Goal: Task Accomplishment & Management: Complete application form

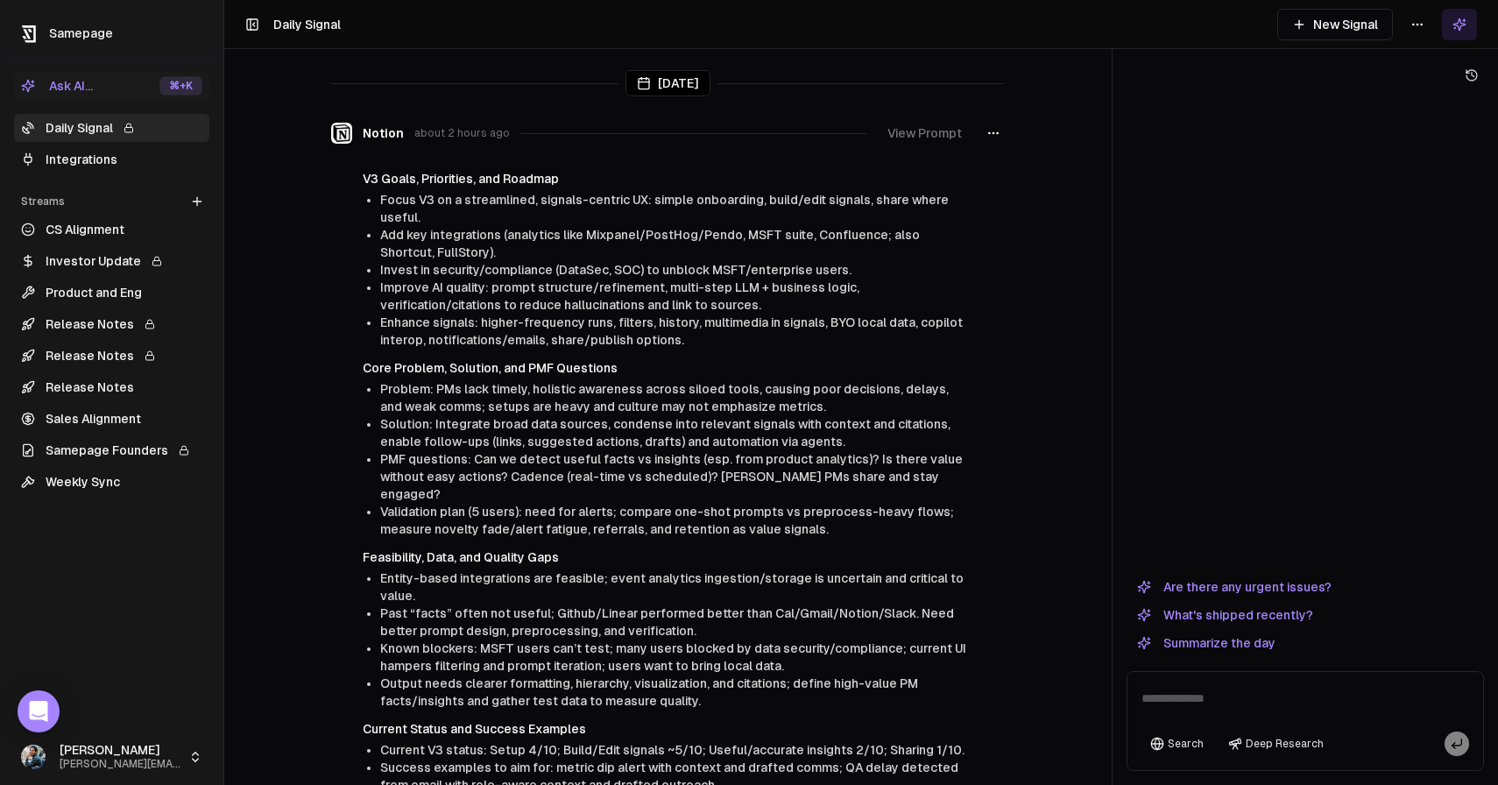
click at [81, 124] on link "Daily Signal" at bounding box center [111, 128] width 195 height 28
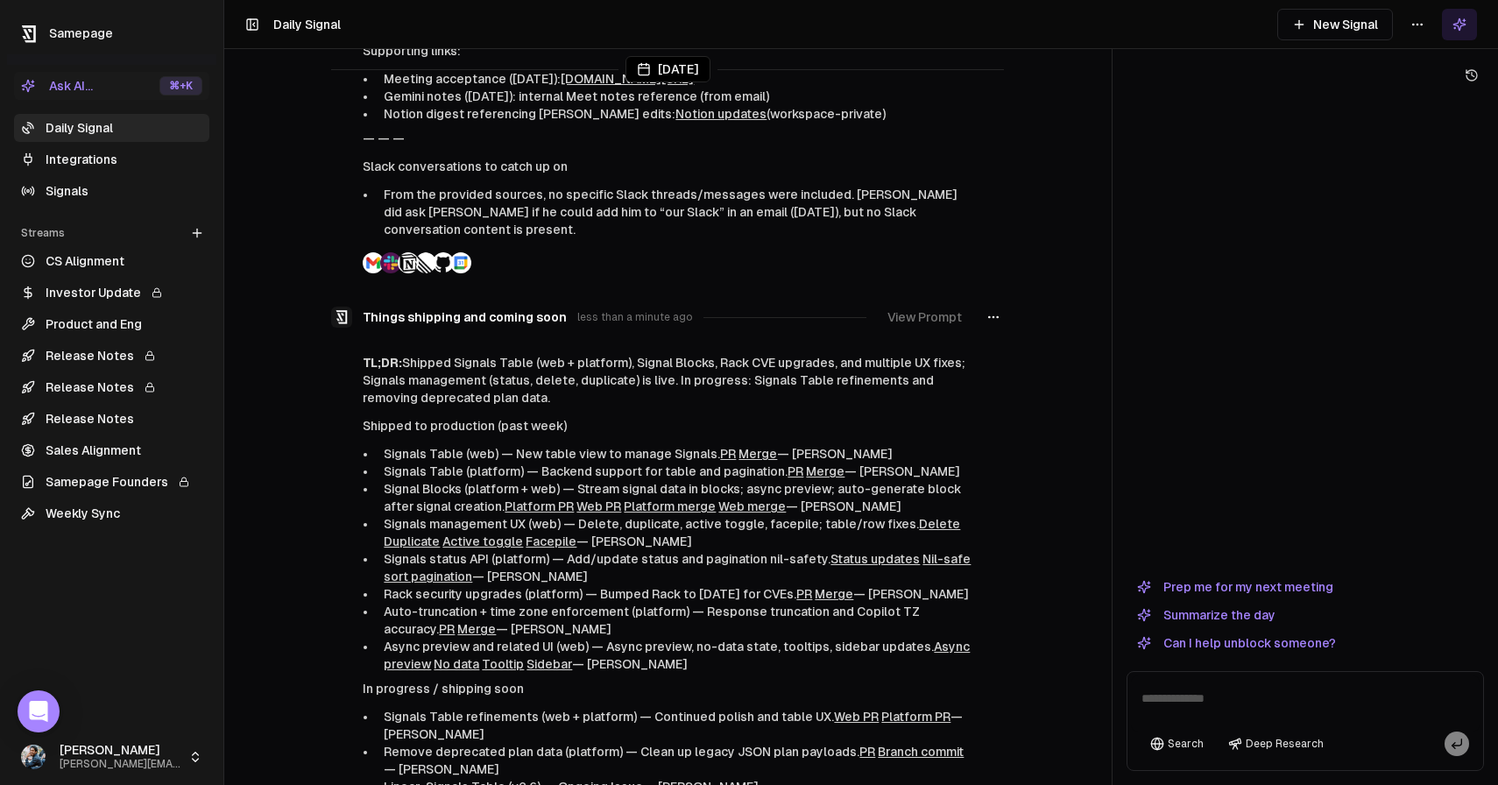
scroll to position [1837, 0]
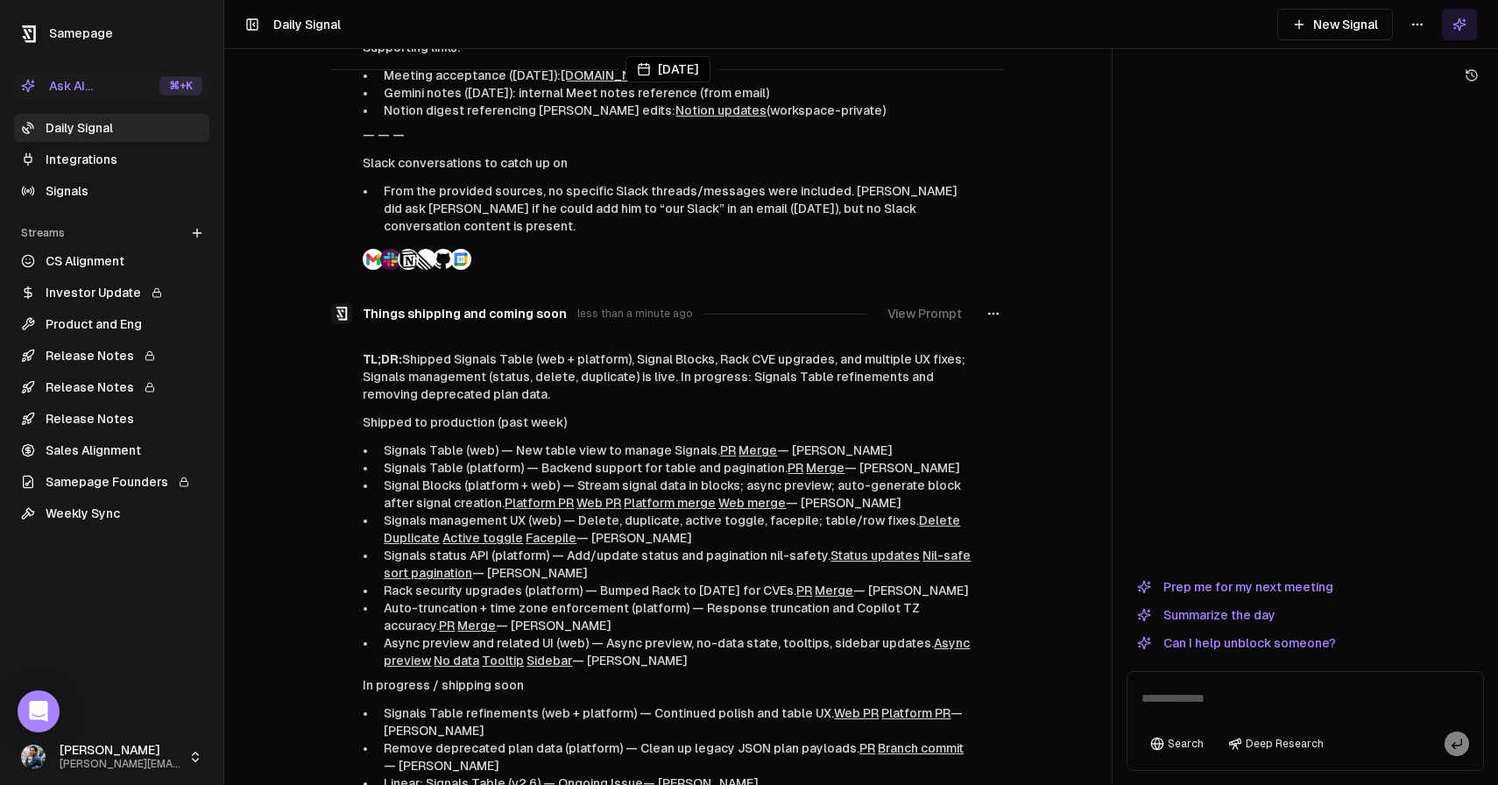
click at [81, 194] on link "Signals" at bounding box center [111, 191] width 195 height 28
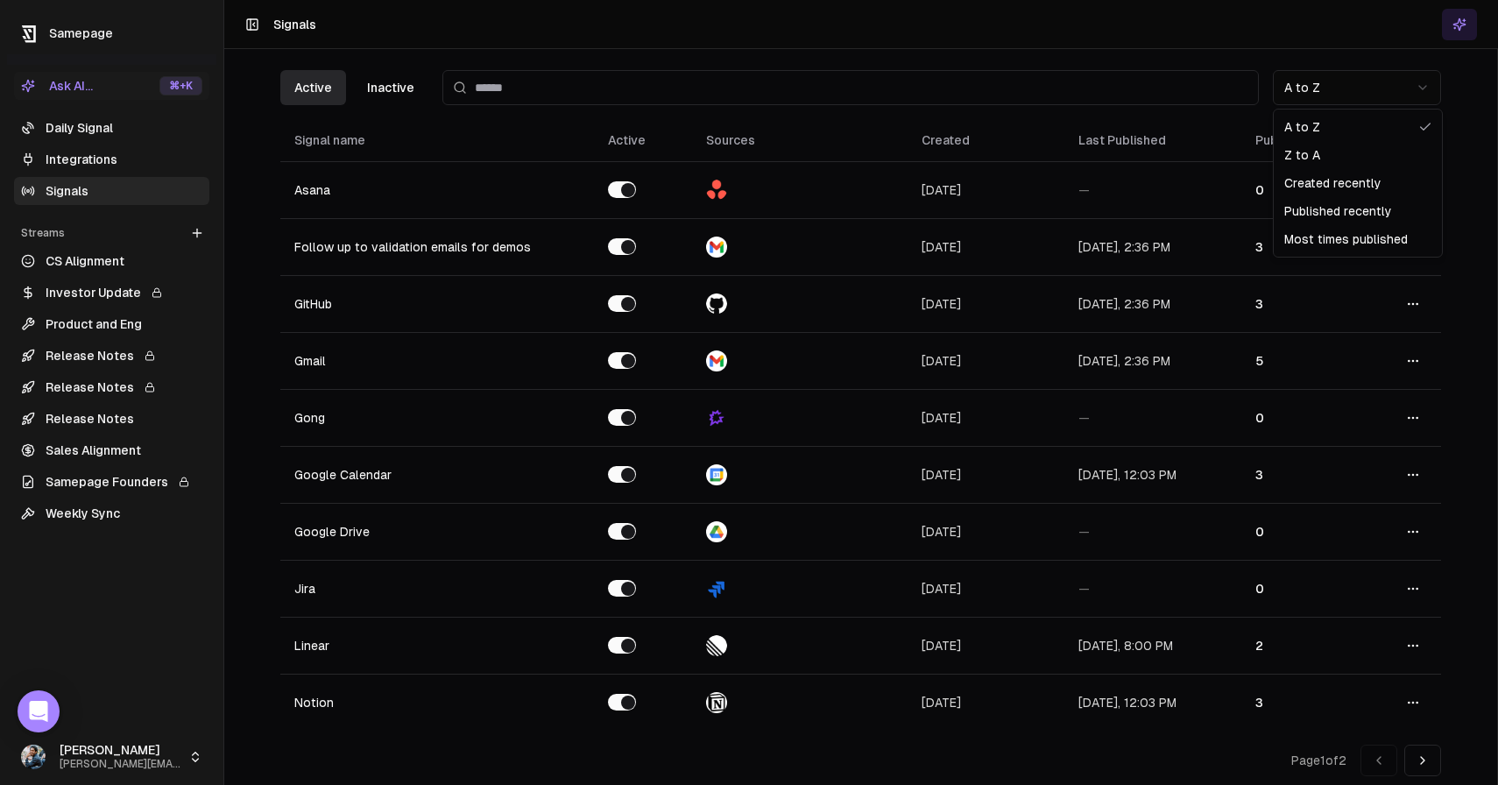
click at [1404, 85] on html "Samepage Ask AI... ⌘ +K Daily Signal Integrations Signals Streams Create Stream…" at bounding box center [749, 392] width 1498 height 785
click at [1219, 60] on html "Samepage Ask AI... ⌘ +K Daily Signal Integrations Signals Streams Create Stream…" at bounding box center [749, 392] width 1498 height 785
click at [1328, 106] on div "Active Inactive A to Z Signal name Active Sources Created Last Published Publis…" at bounding box center [860, 423] width 1272 height 748
click at [1327, 95] on html "Samepage Ask AI... ⌘ +K Daily Signal Integrations Signals Streams Create Stream…" at bounding box center [749, 392] width 1498 height 785
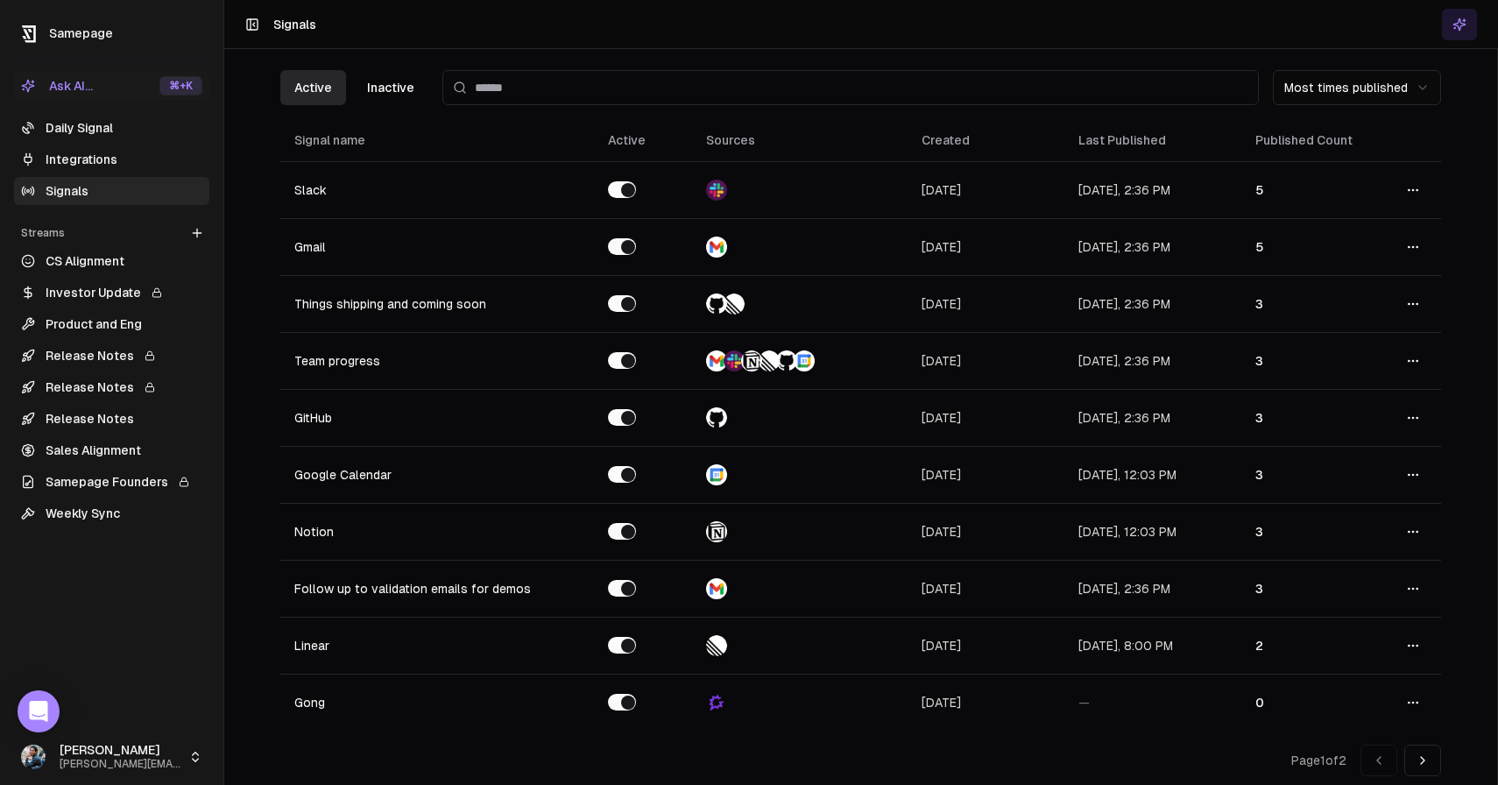
click at [59, 127] on link "Daily Signal" at bounding box center [111, 128] width 195 height 28
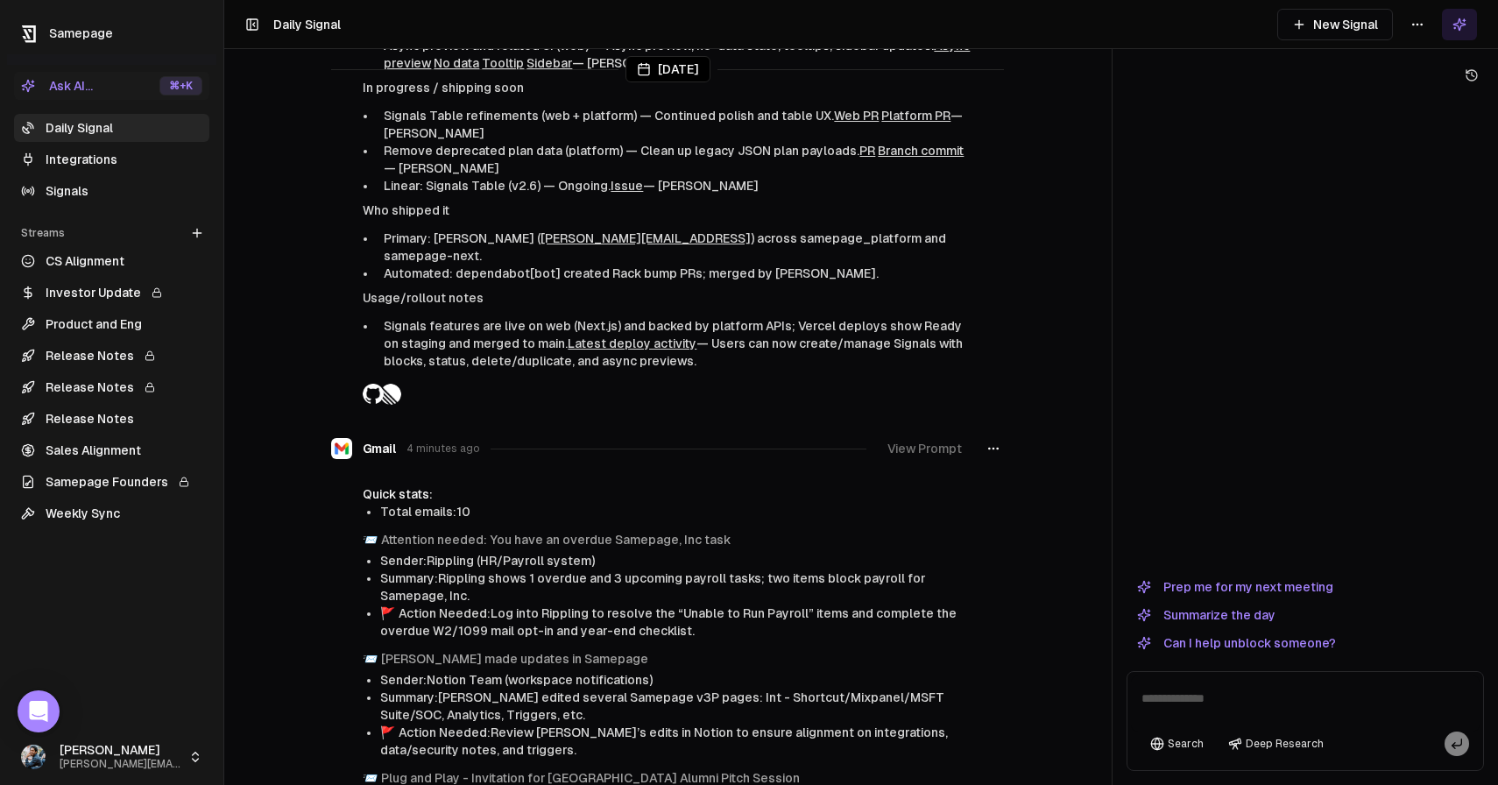
scroll to position [2438, 0]
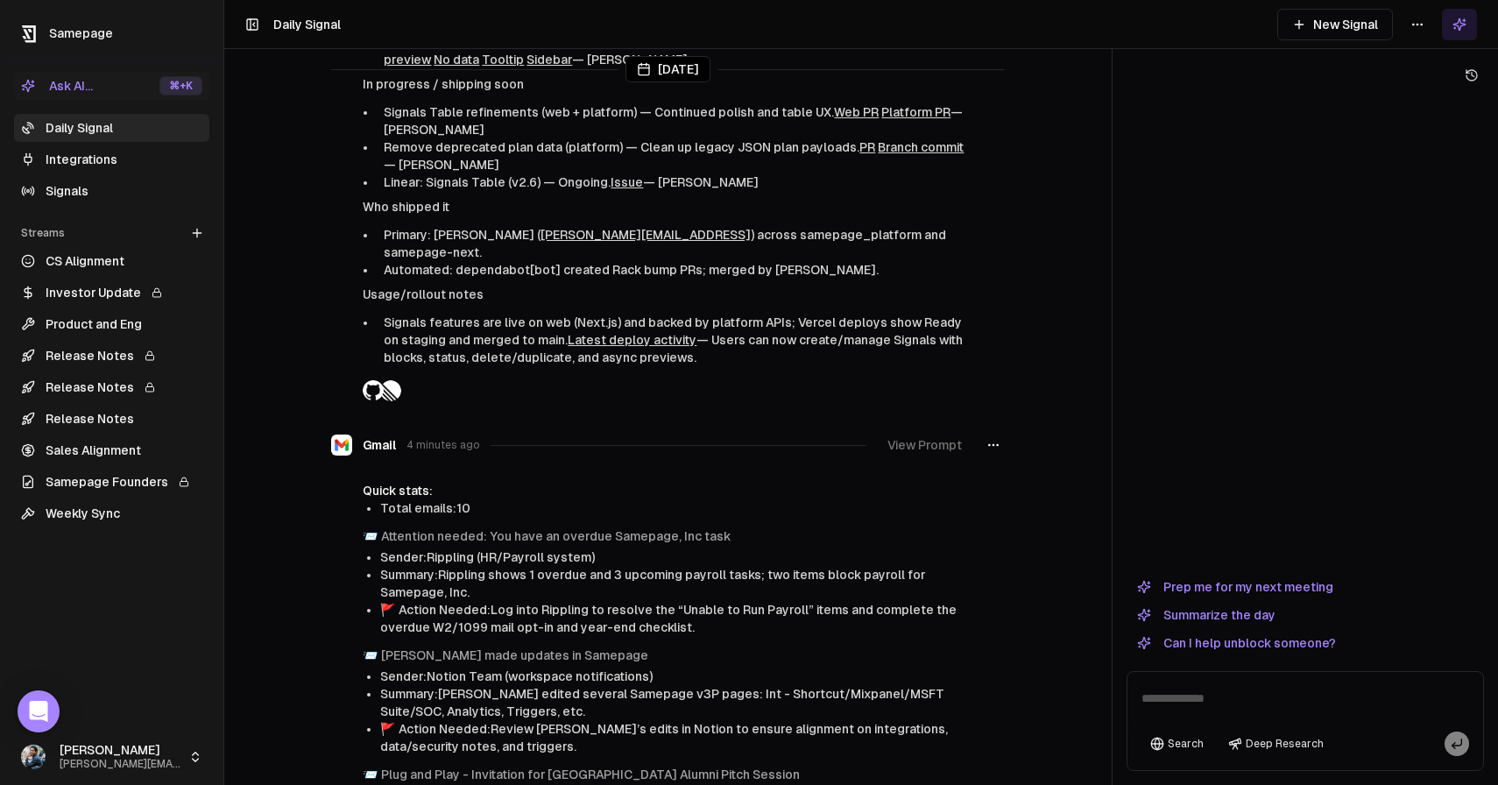
click at [999, 438] on icon "button" at bounding box center [993, 445] width 14 height 14
click at [999, 448] on div "Edit signal" at bounding box center [993, 447] width 117 height 28
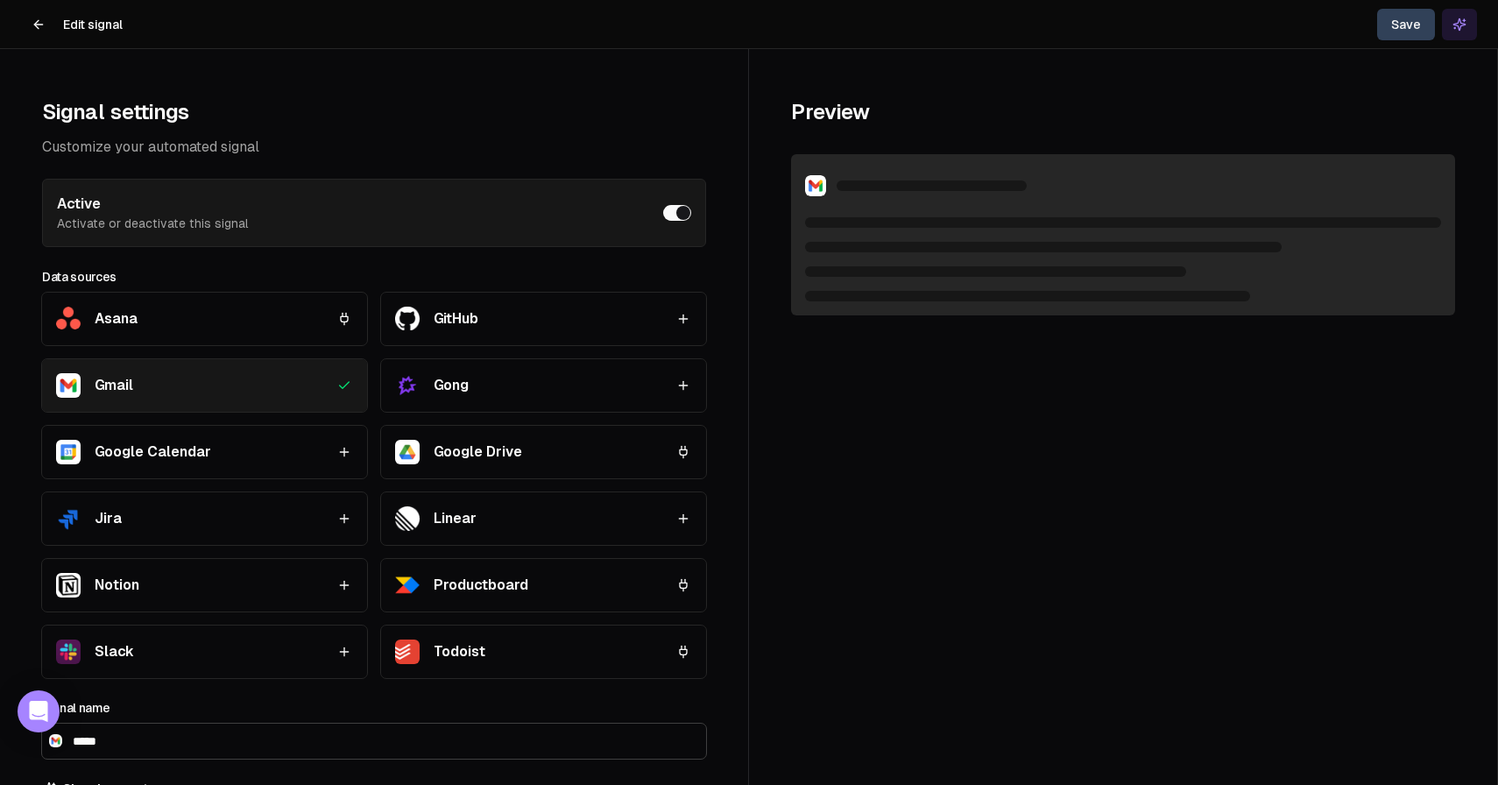
click at [32, 22] on icon at bounding box center [39, 25] width 14 height 14
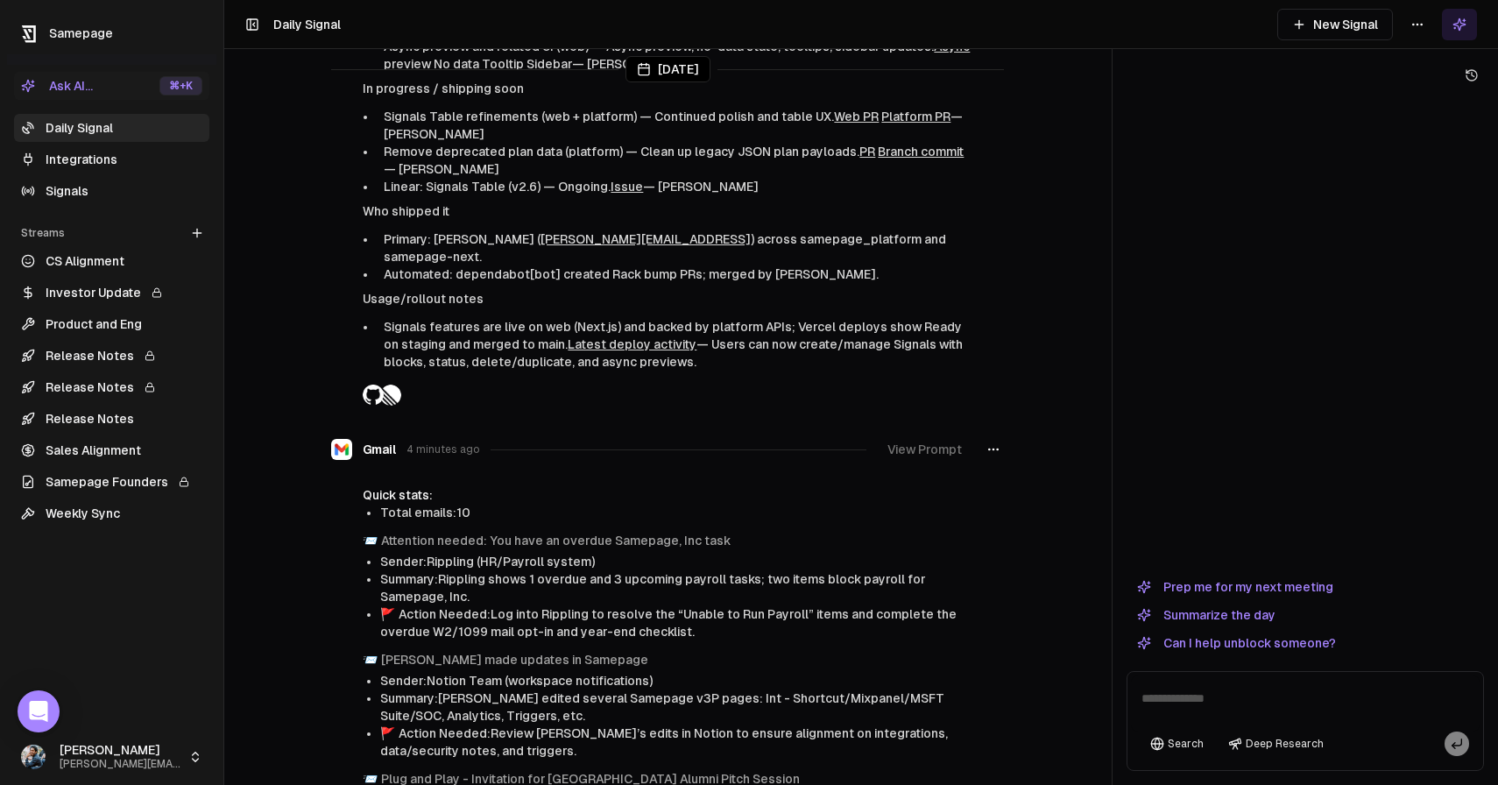
scroll to position [2539, 0]
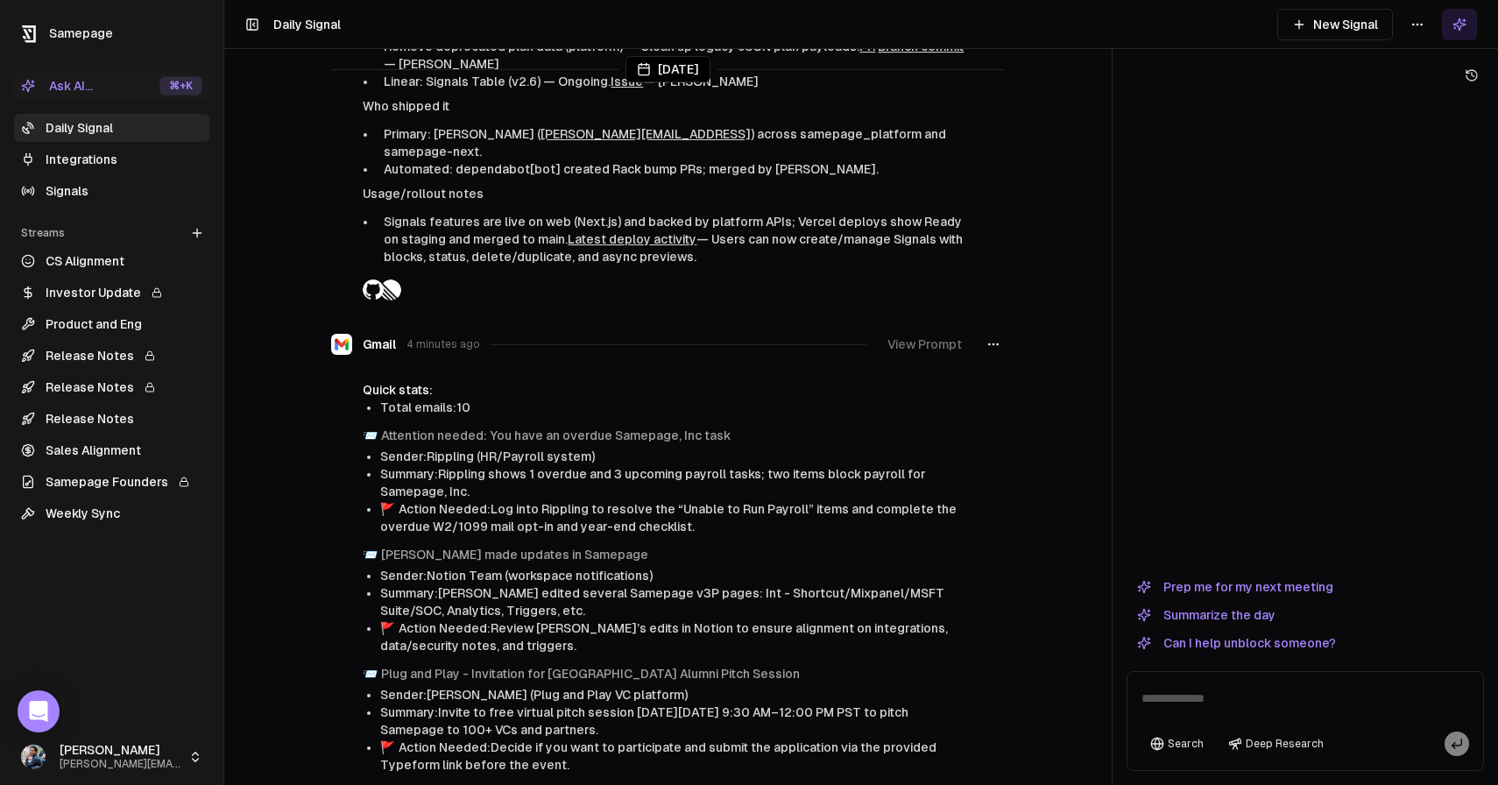
click at [952, 328] on button "View Prompt" at bounding box center [924, 344] width 95 height 32
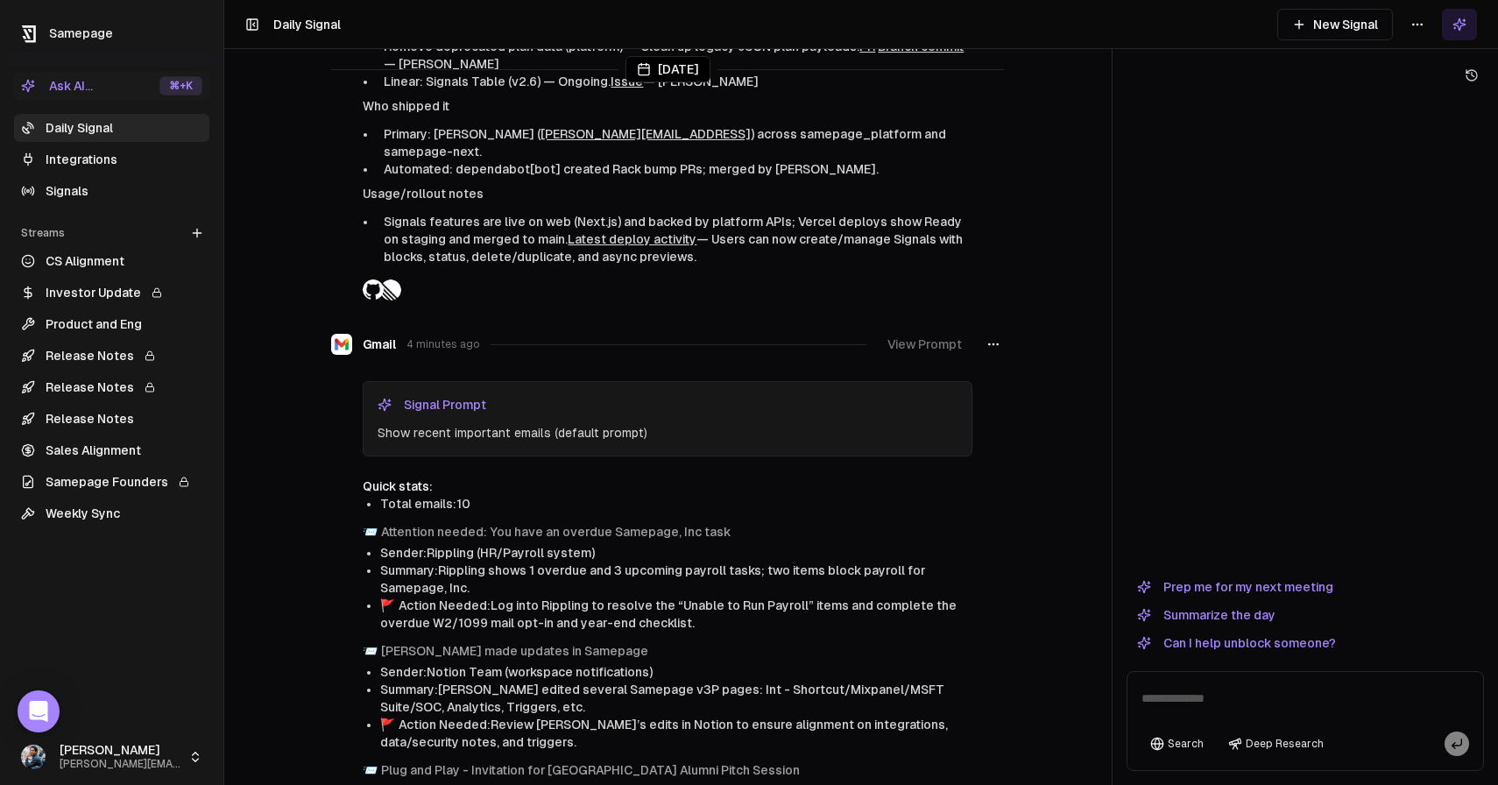
click at [952, 328] on button "View Prompt" at bounding box center [924, 344] width 95 height 32
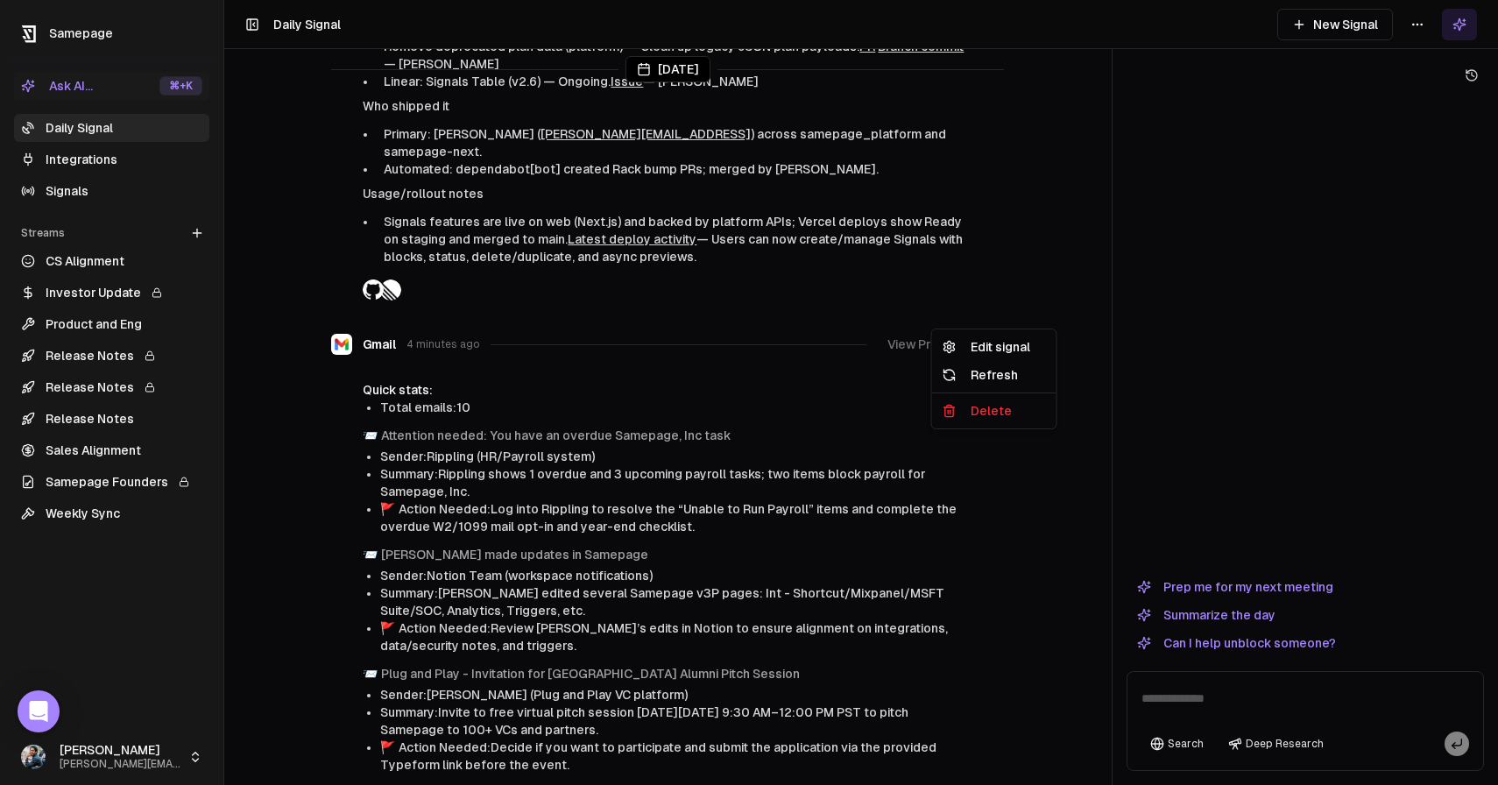
click at [997, 337] on icon "button" at bounding box center [993, 344] width 14 height 14
click at [991, 352] on div "Edit signal" at bounding box center [993, 347] width 117 height 28
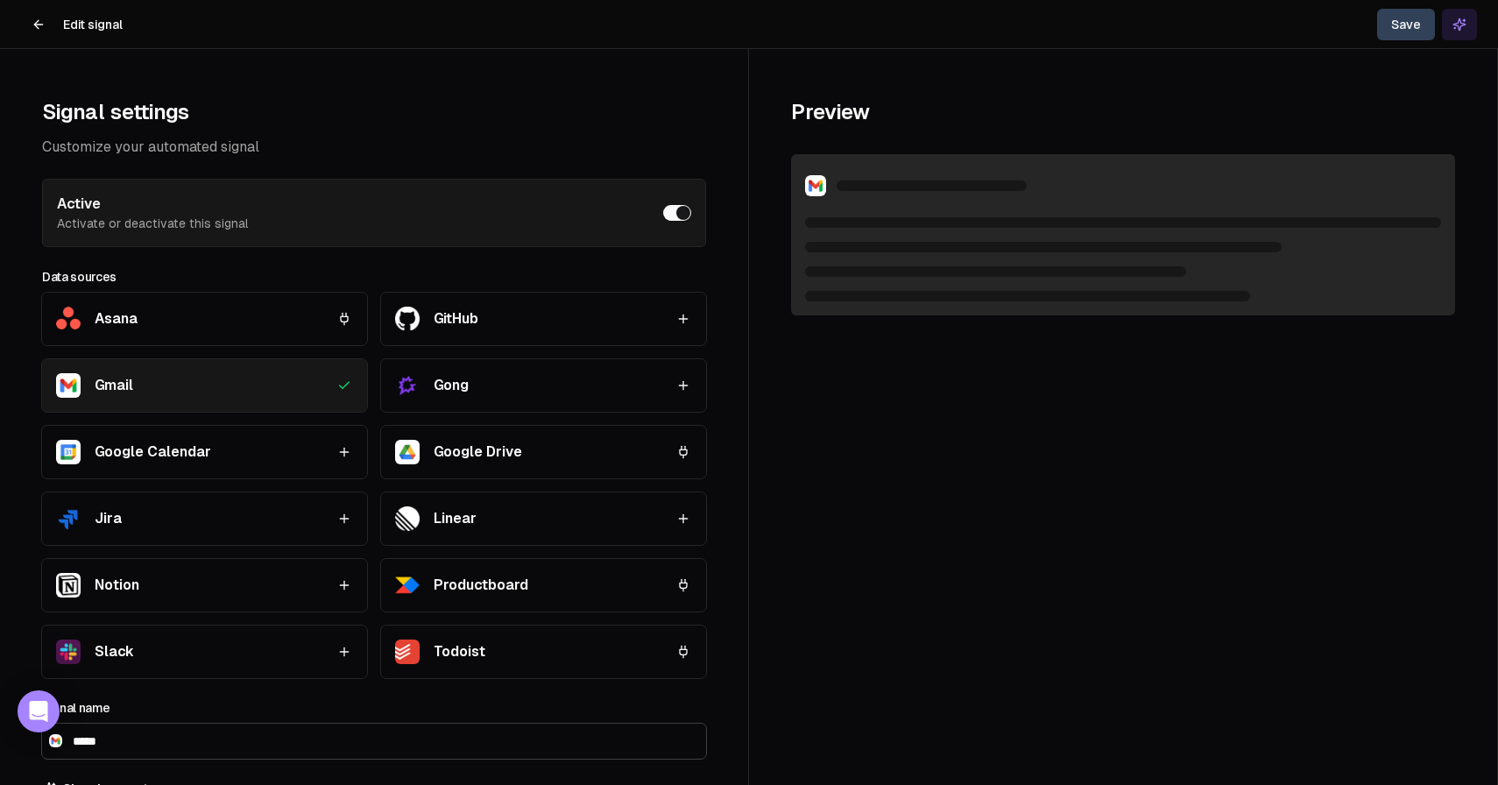
click at [35, 21] on icon at bounding box center [39, 25] width 14 height 14
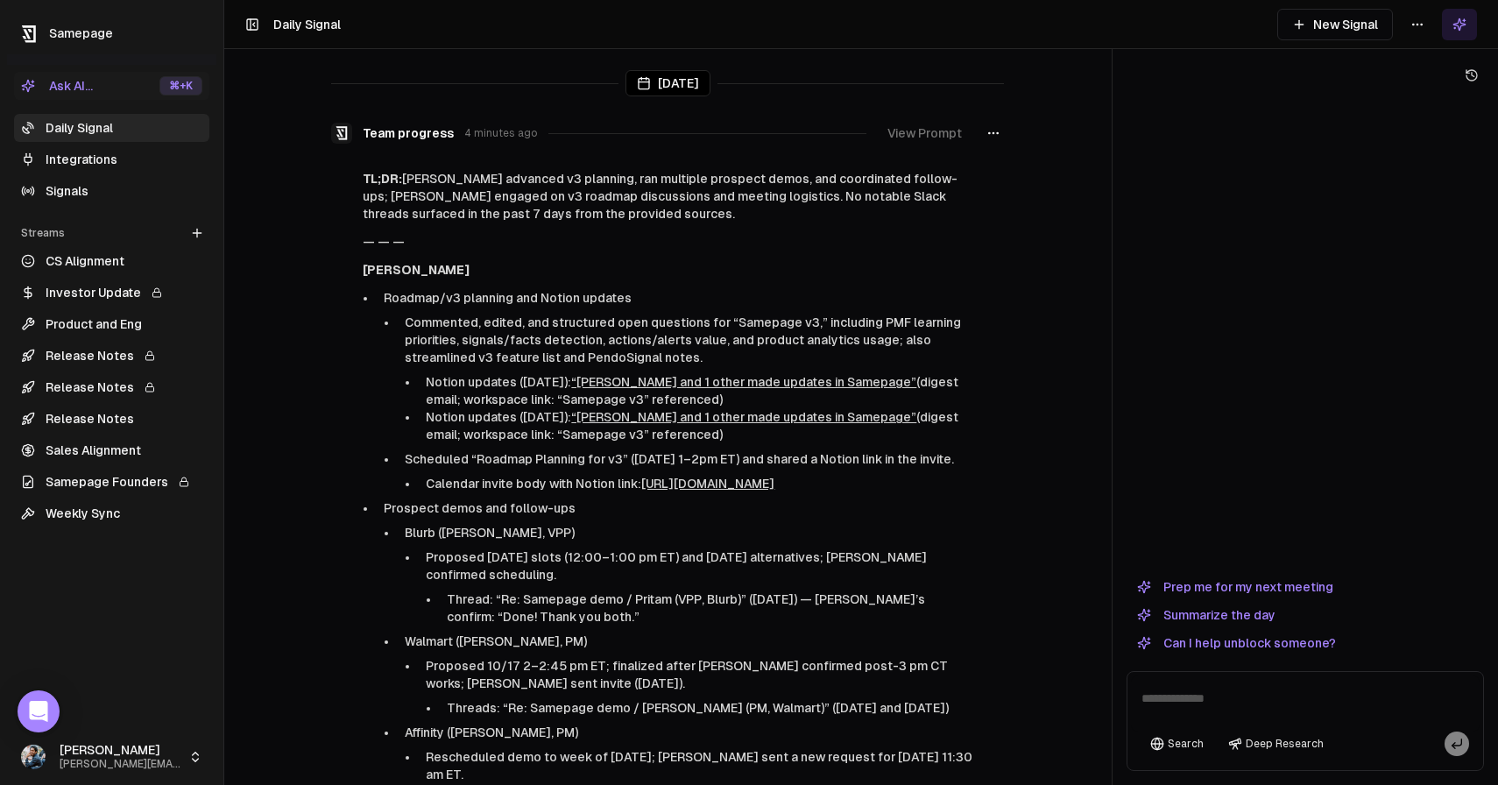
click at [111, 195] on link "Signals" at bounding box center [111, 191] width 195 height 28
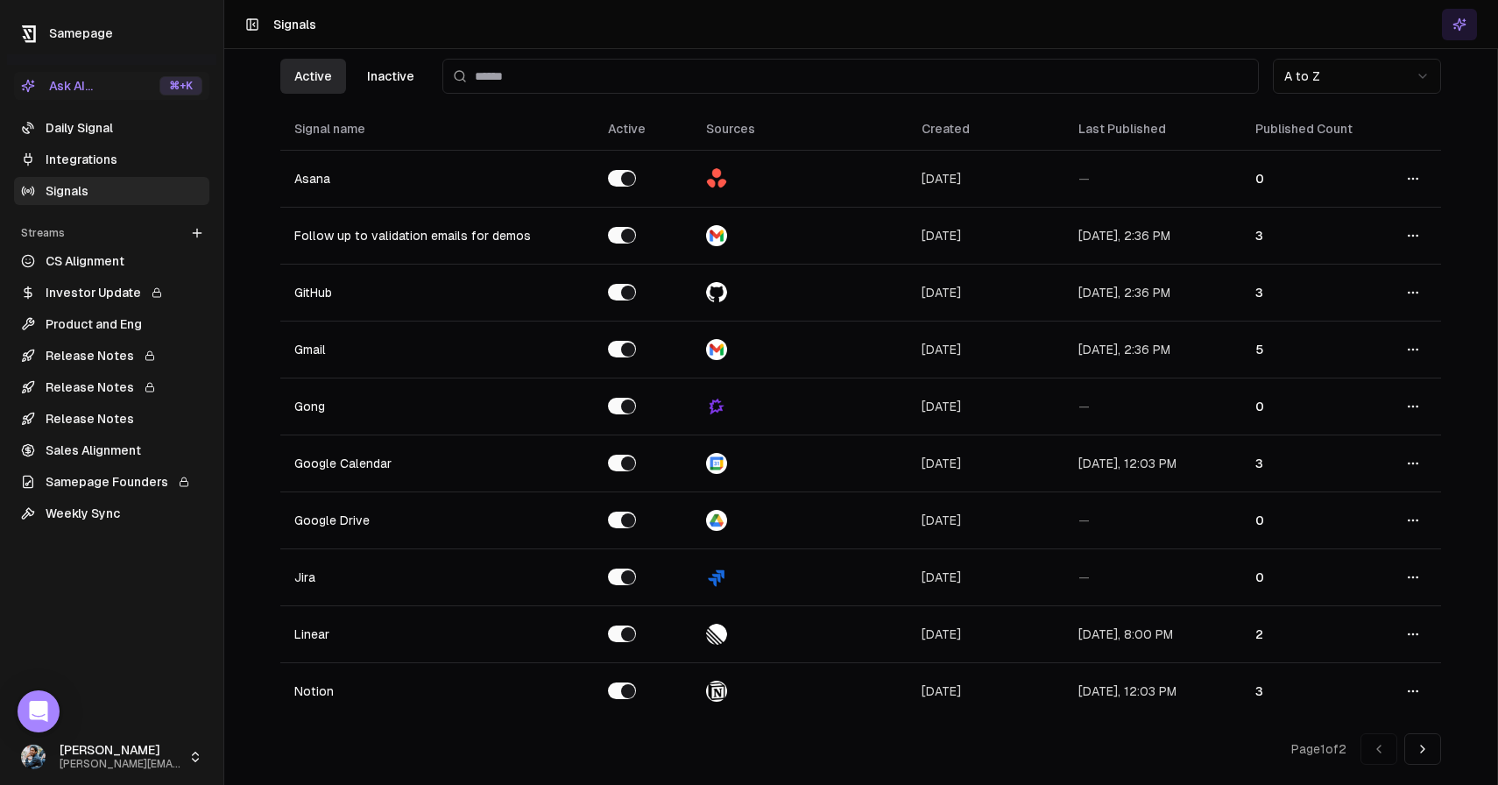
scroll to position [11, 0]
click at [1422, 756] on button at bounding box center [1422, 750] width 37 height 32
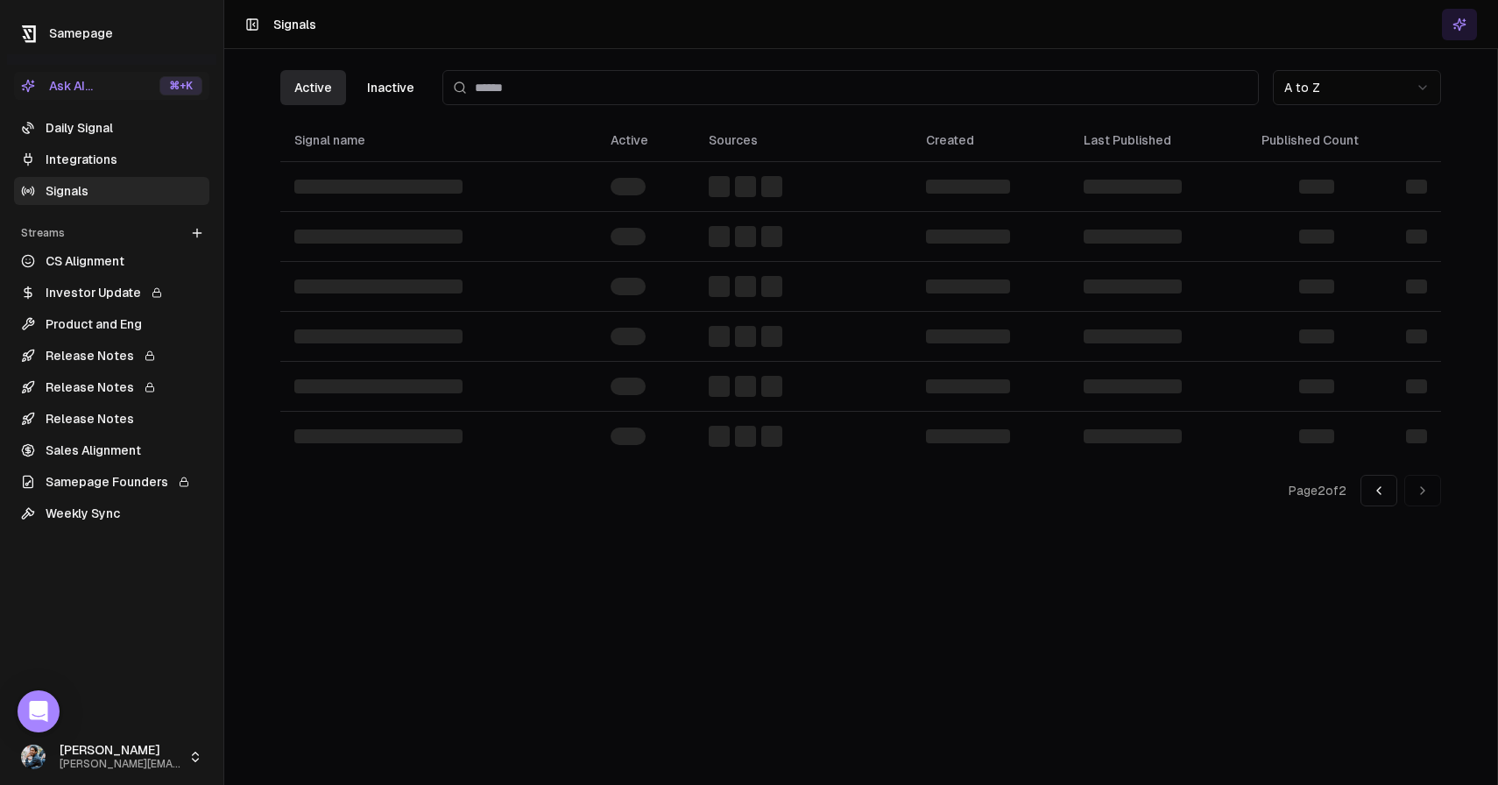
scroll to position [0, 0]
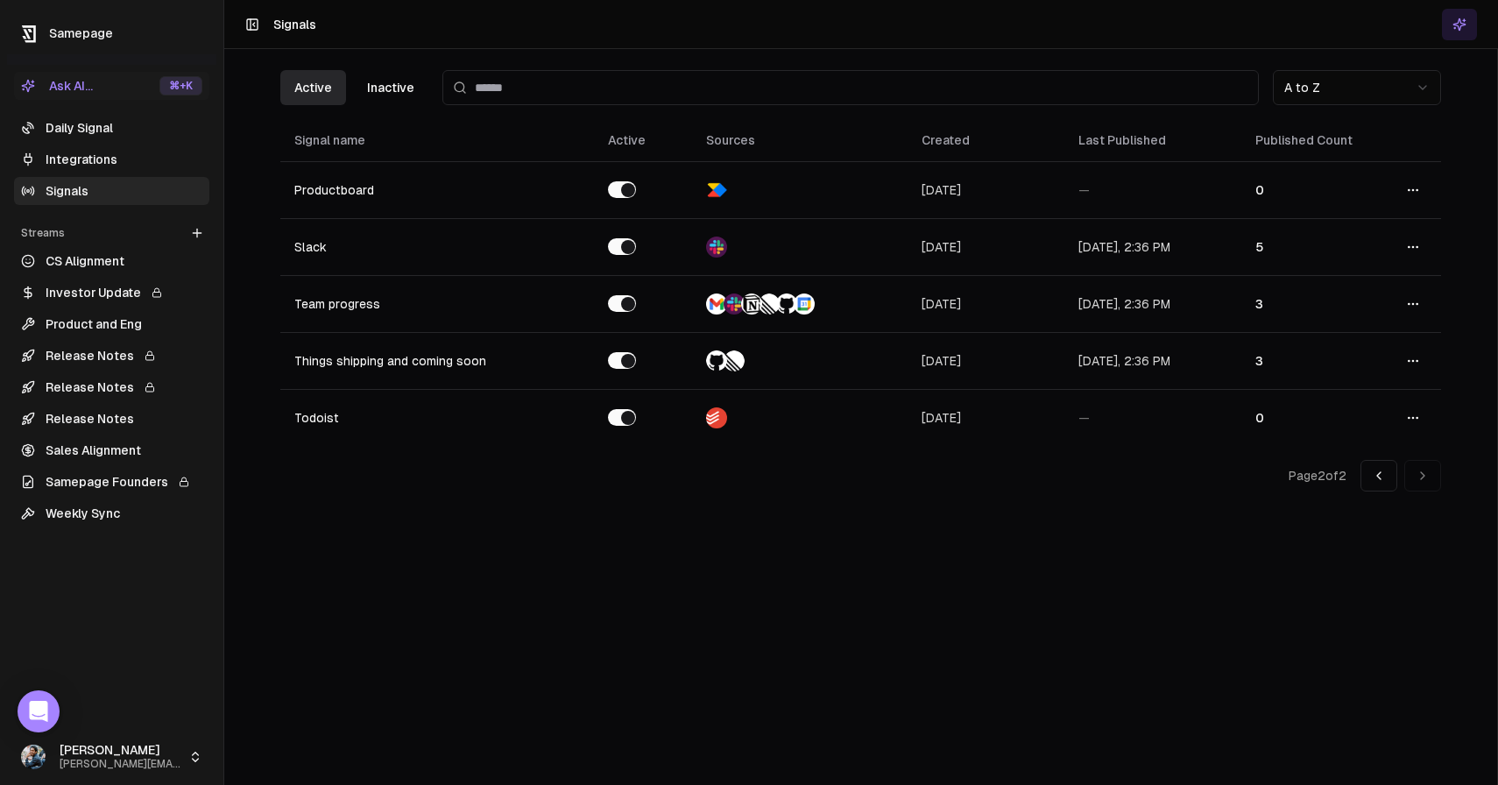
click at [1363, 476] on button at bounding box center [1378, 476] width 37 height 32
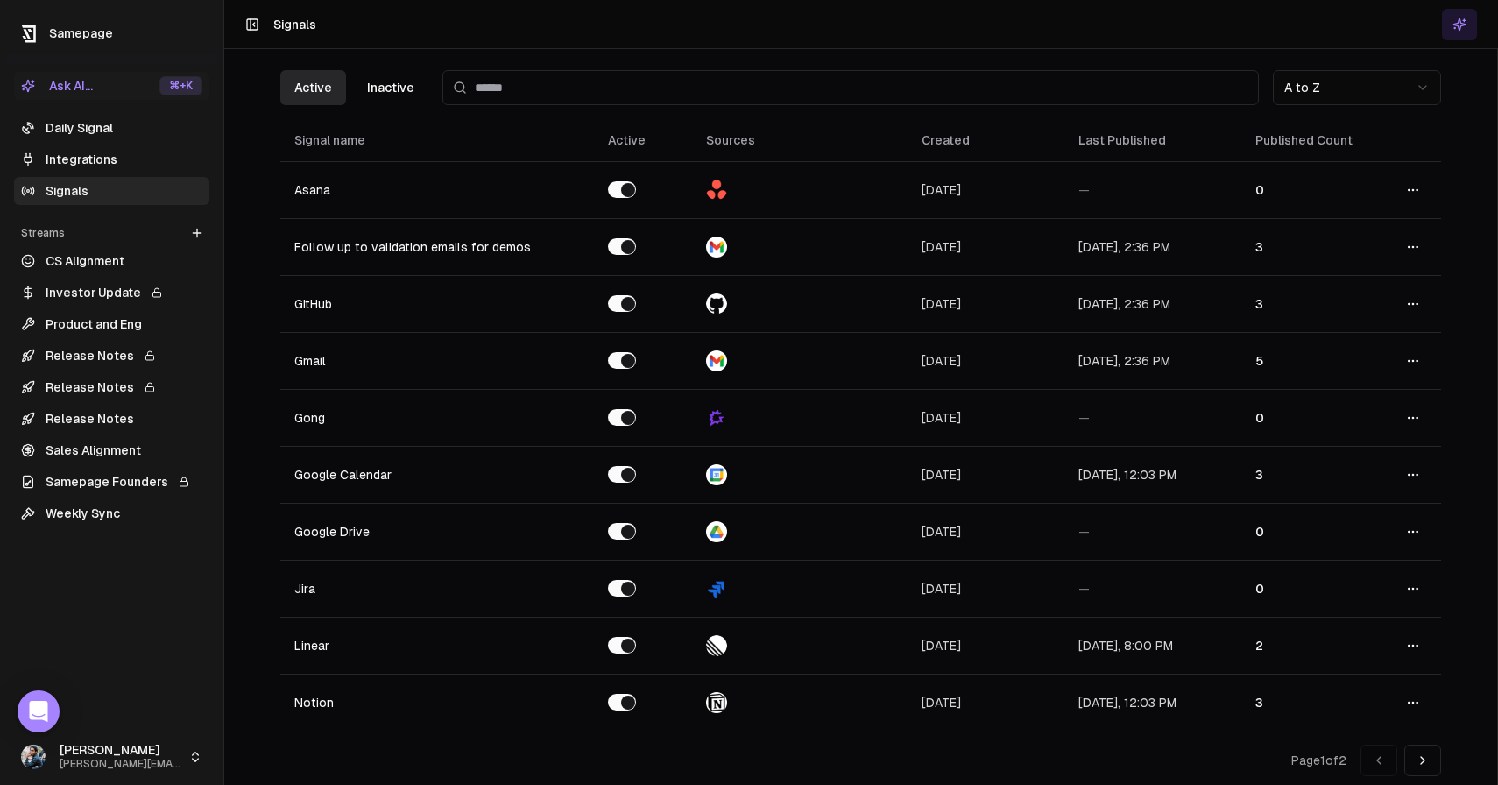
click at [107, 159] on link "Integrations" at bounding box center [111, 159] width 195 height 28
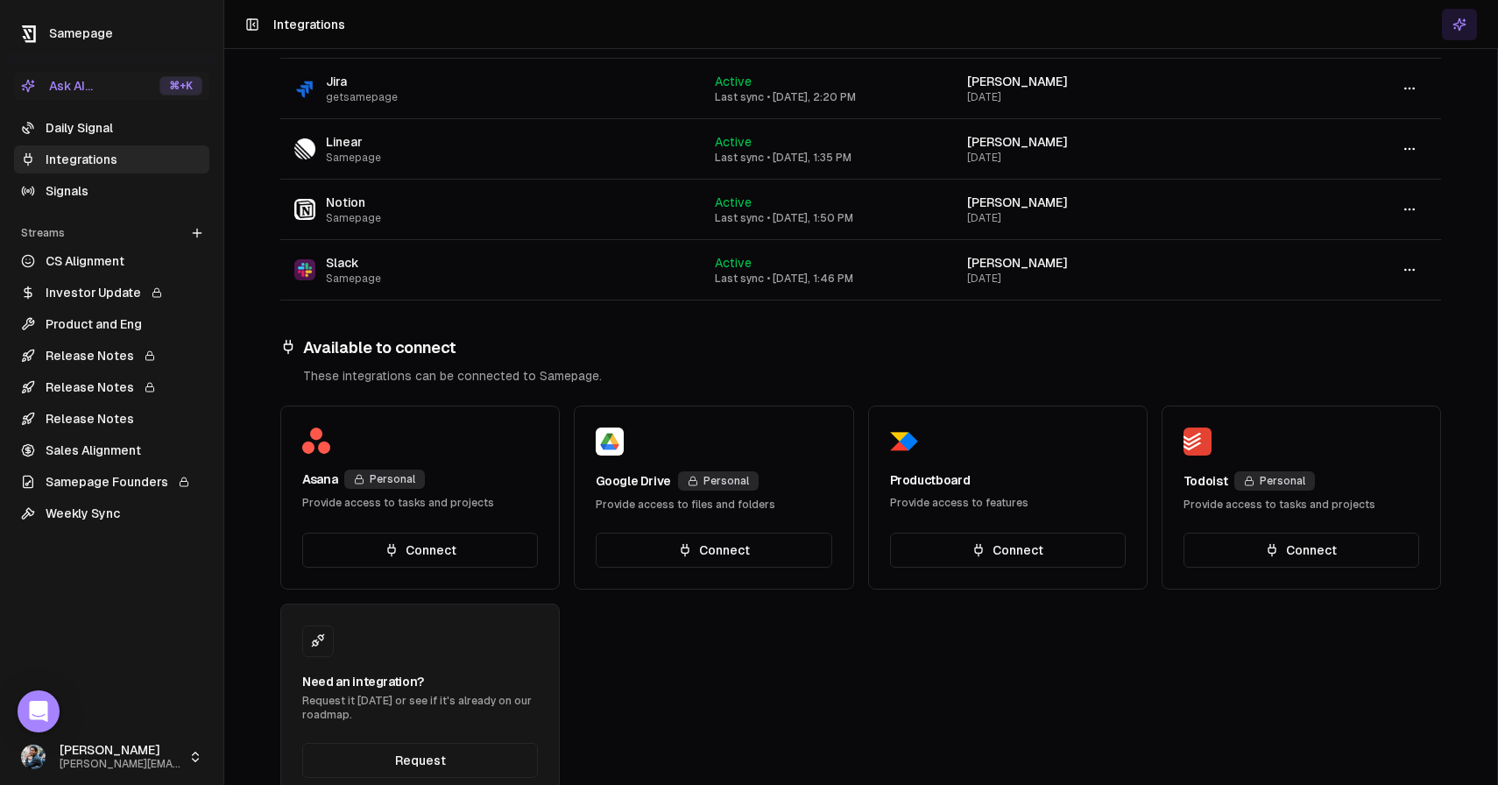
scroll to position [502, 0]
click at [133, 187] on link "Signals" at bounding box center [111, 191] width 195 height 28
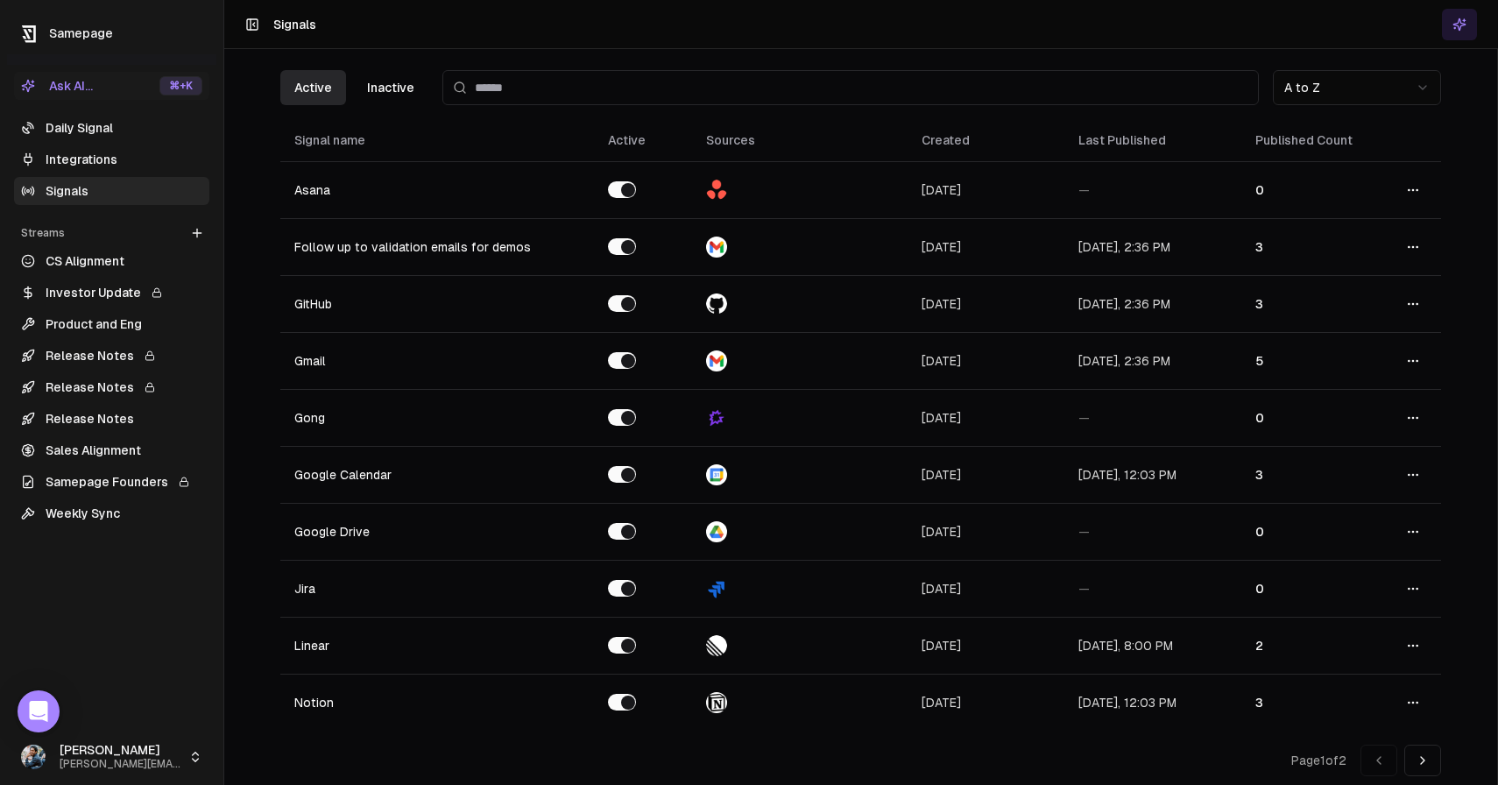
scroll to position [11, 0]
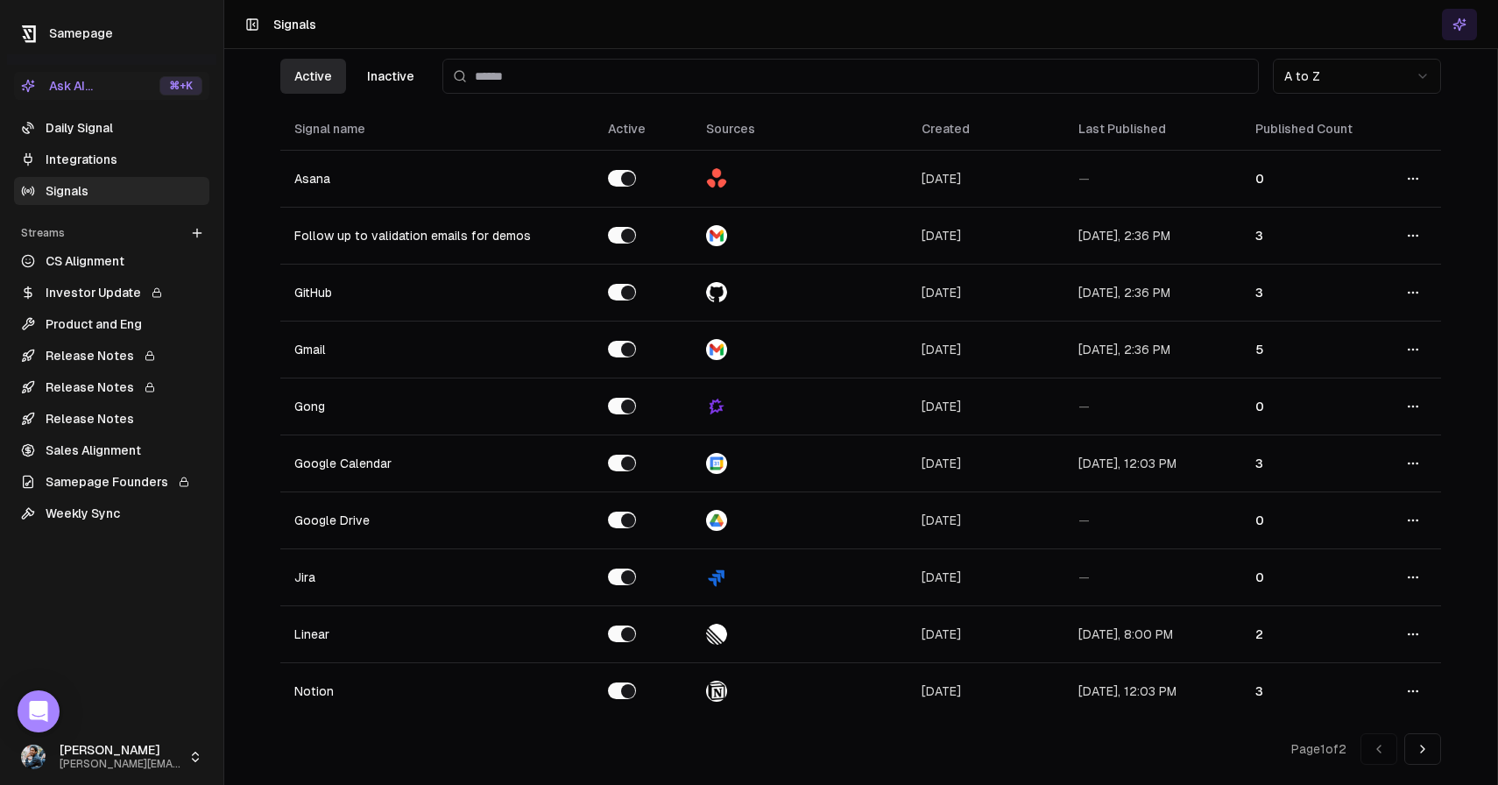
click at [1422, 739] on button at bounding box center [1422, 749] width 37 height 32
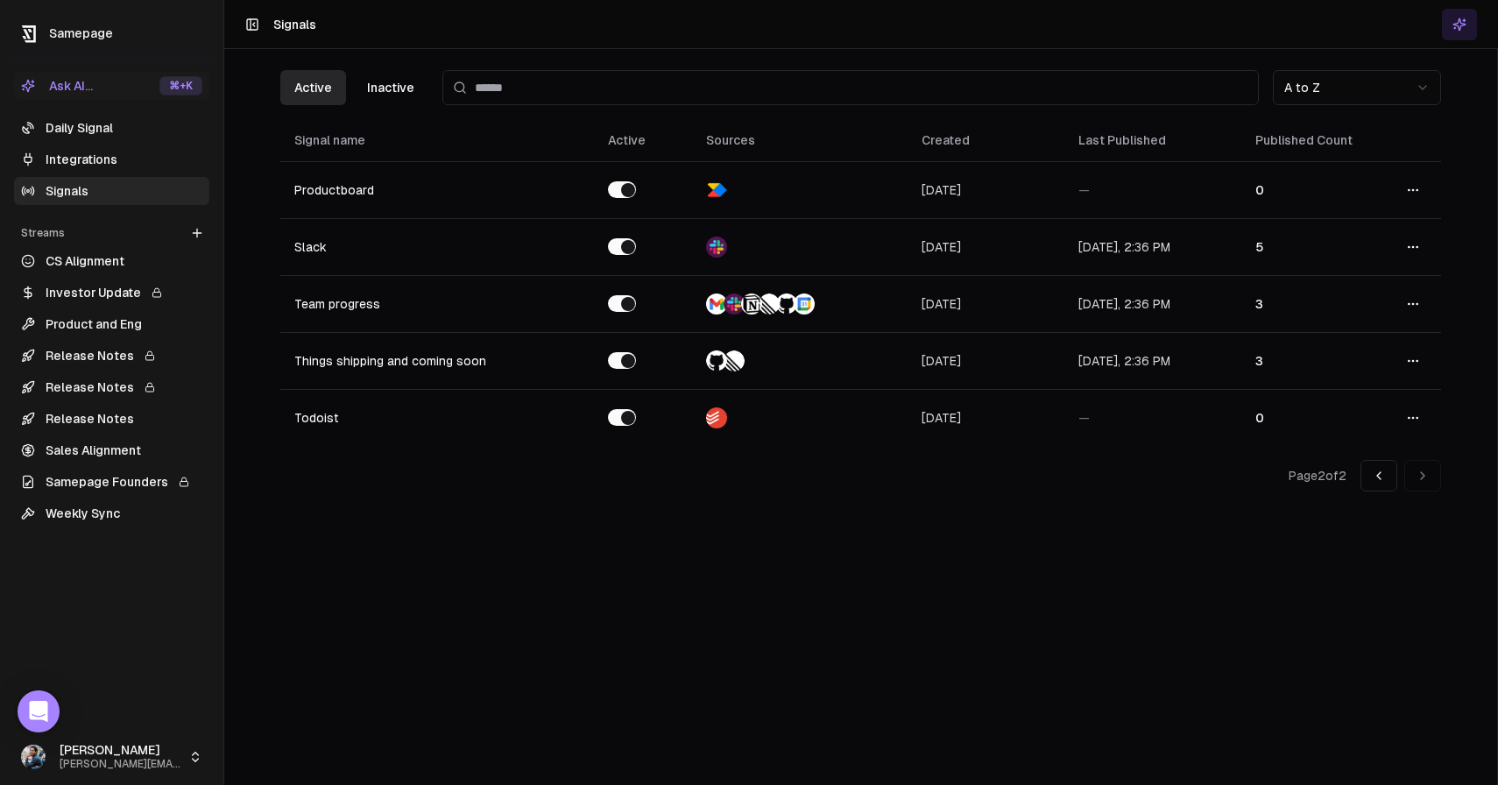
click at [373, 83] on button "Inactive" at bounding box center [390, 87] width 75 height 35
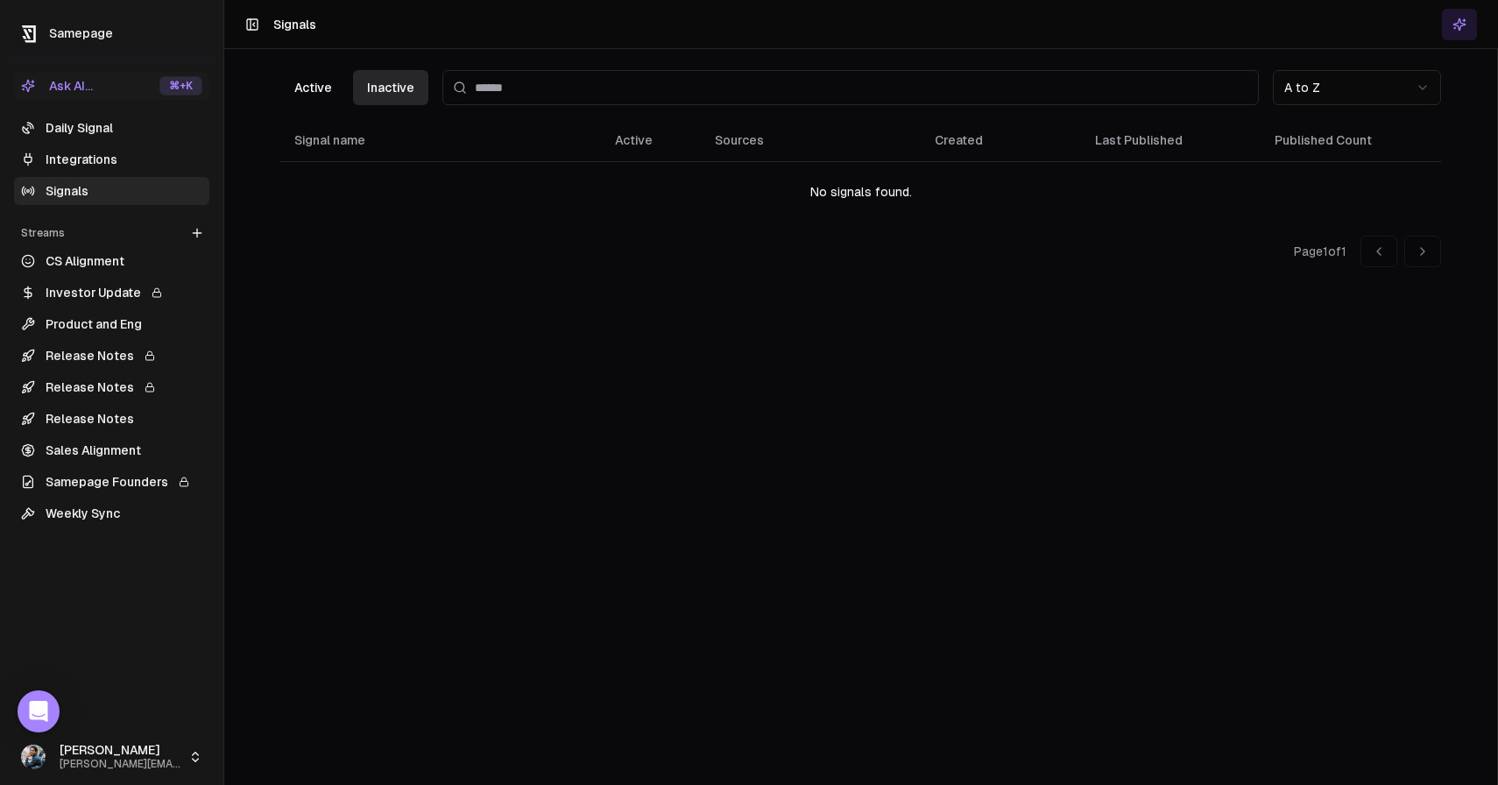
click at [328, 83] on button "Active" at bounding box center [313, 87] width 66 height 35
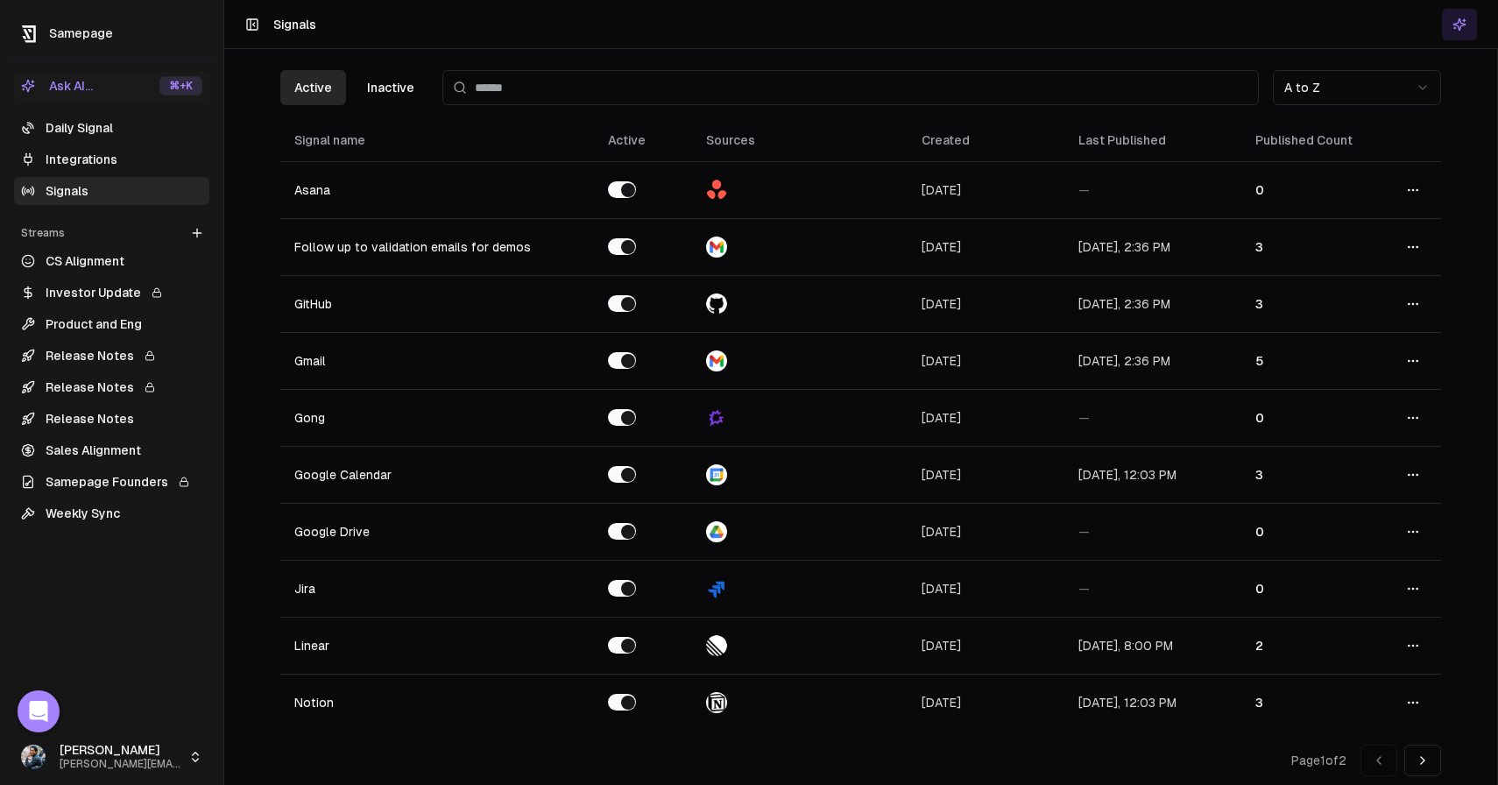
click at [143, 167] on link "Integrations" at bounding box center [111, 159] width 195 height 28
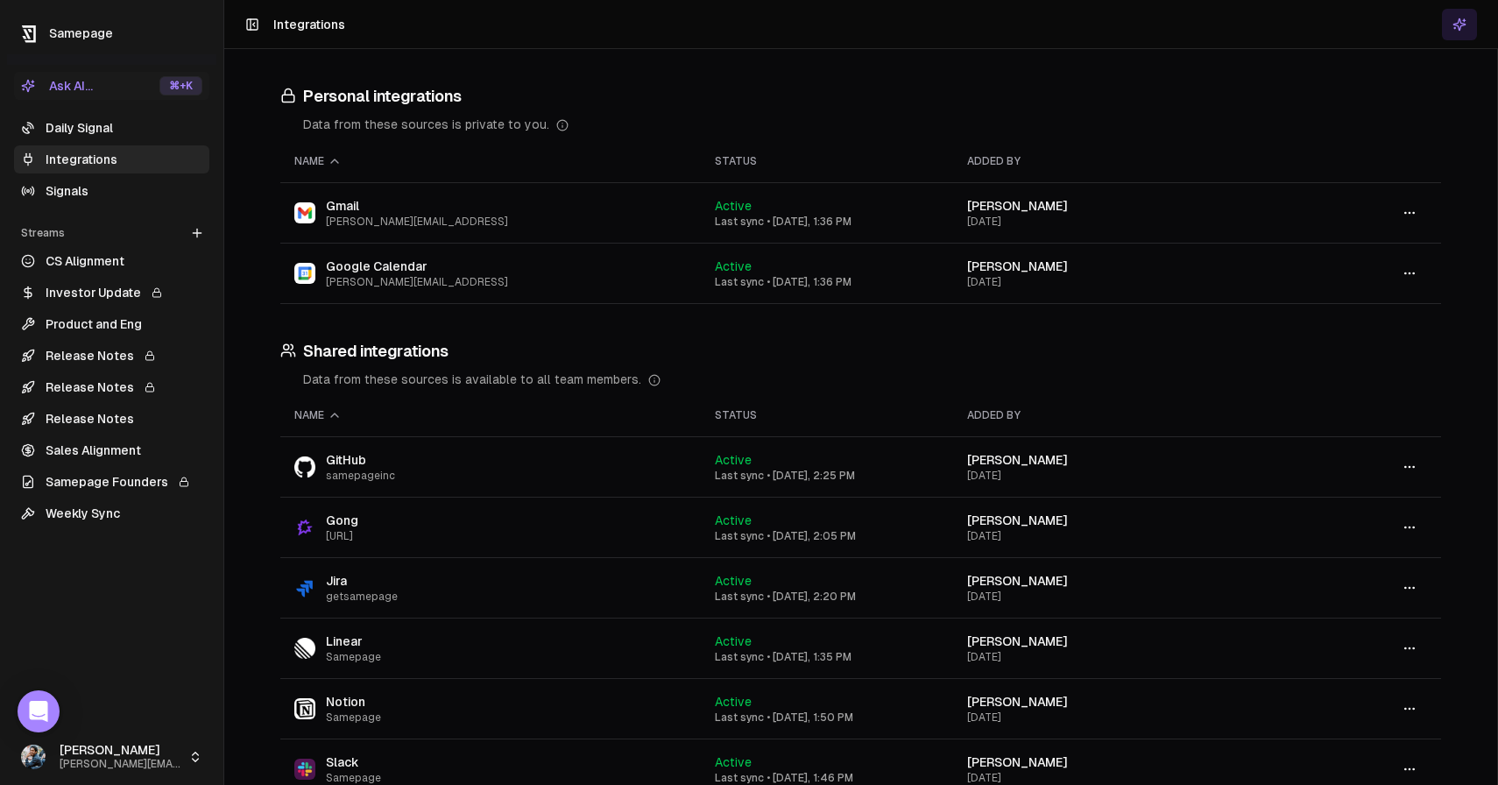
click at [137, 131] on link "Daily Signal" at bounding box center [111, 128] width 195 height 28
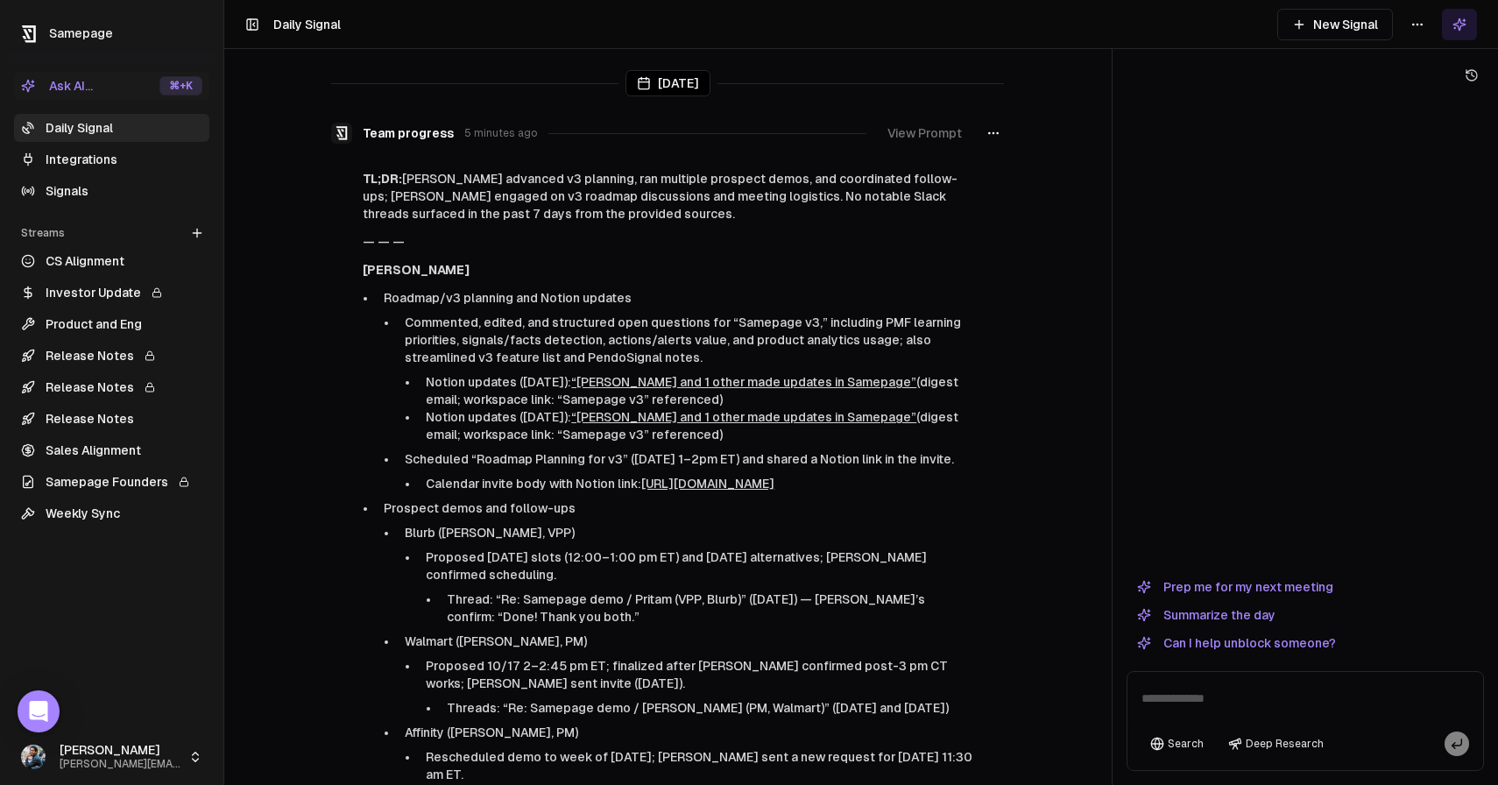
click at [133, 186] on link "Signals" at bounding box center [111, 191] width 195 height 28
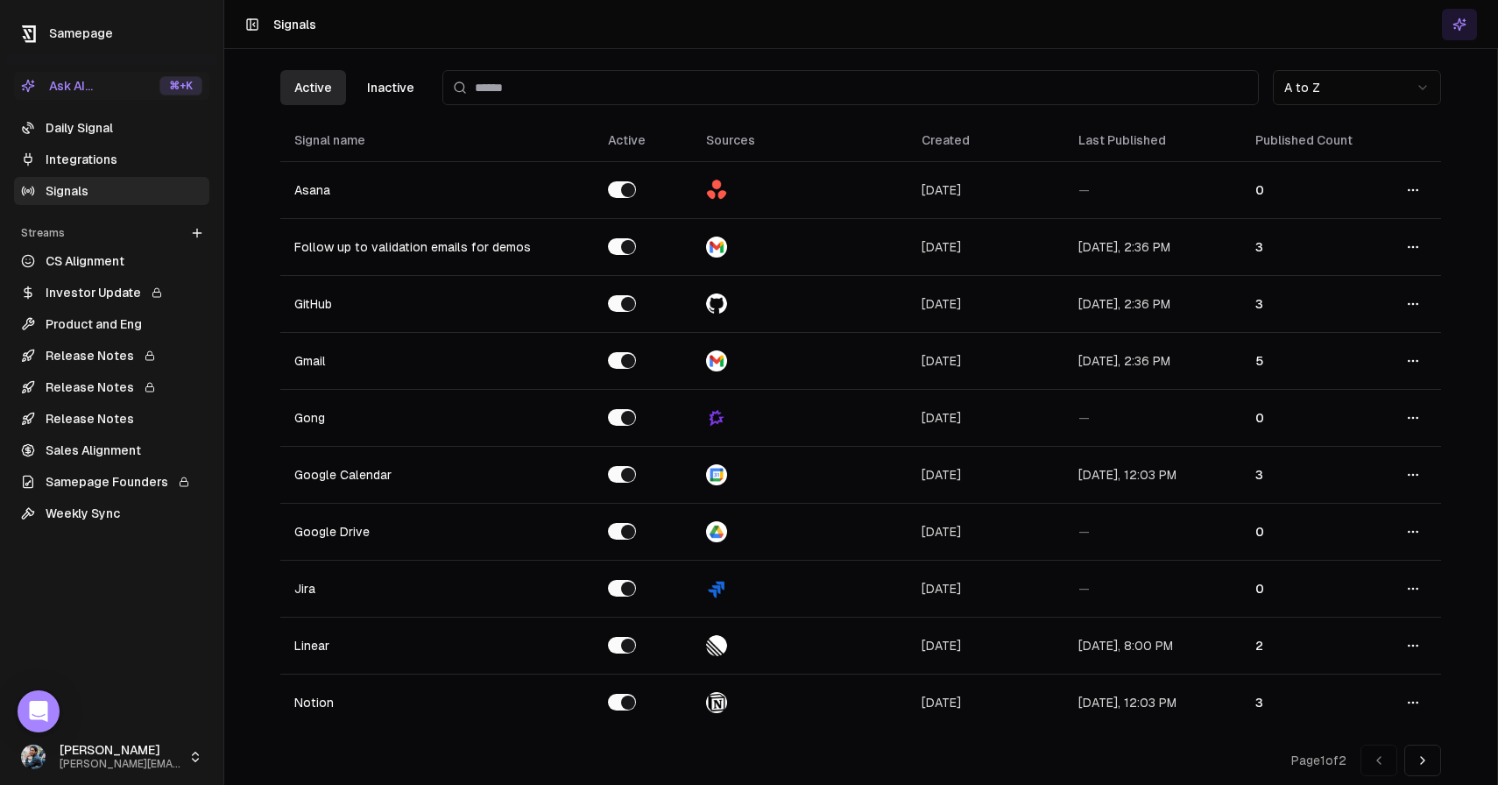
click at [102, 189] on link "Signals" at bounding box center [111, 191] width 195 height 28
click at [98, 120] on link "Daily Signal" at bounding box center [111, 128] width 195 height 28
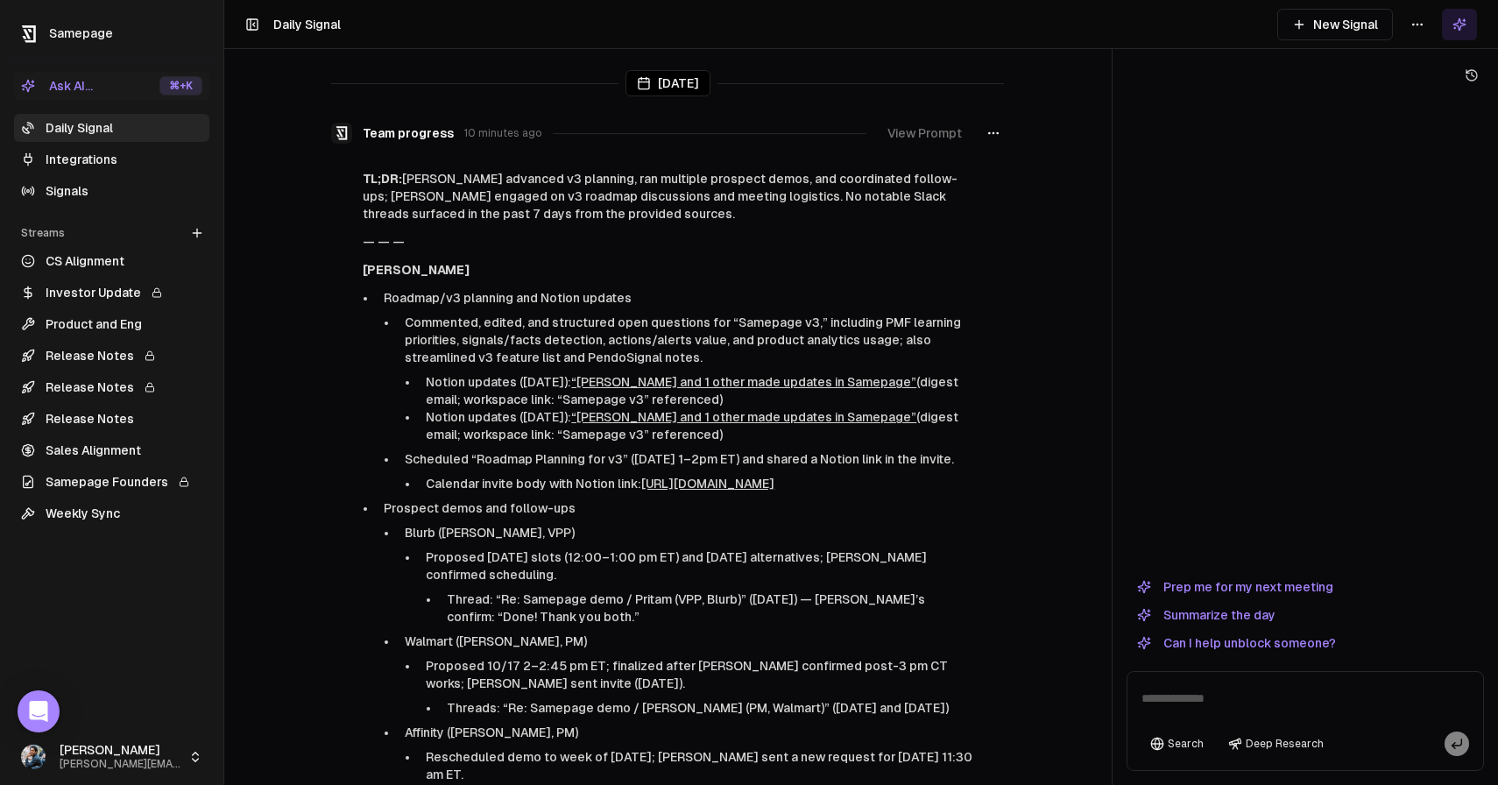
click at [1344, 27] on button "New Signal" at bounding box center [1335, 25] width 116 height 32
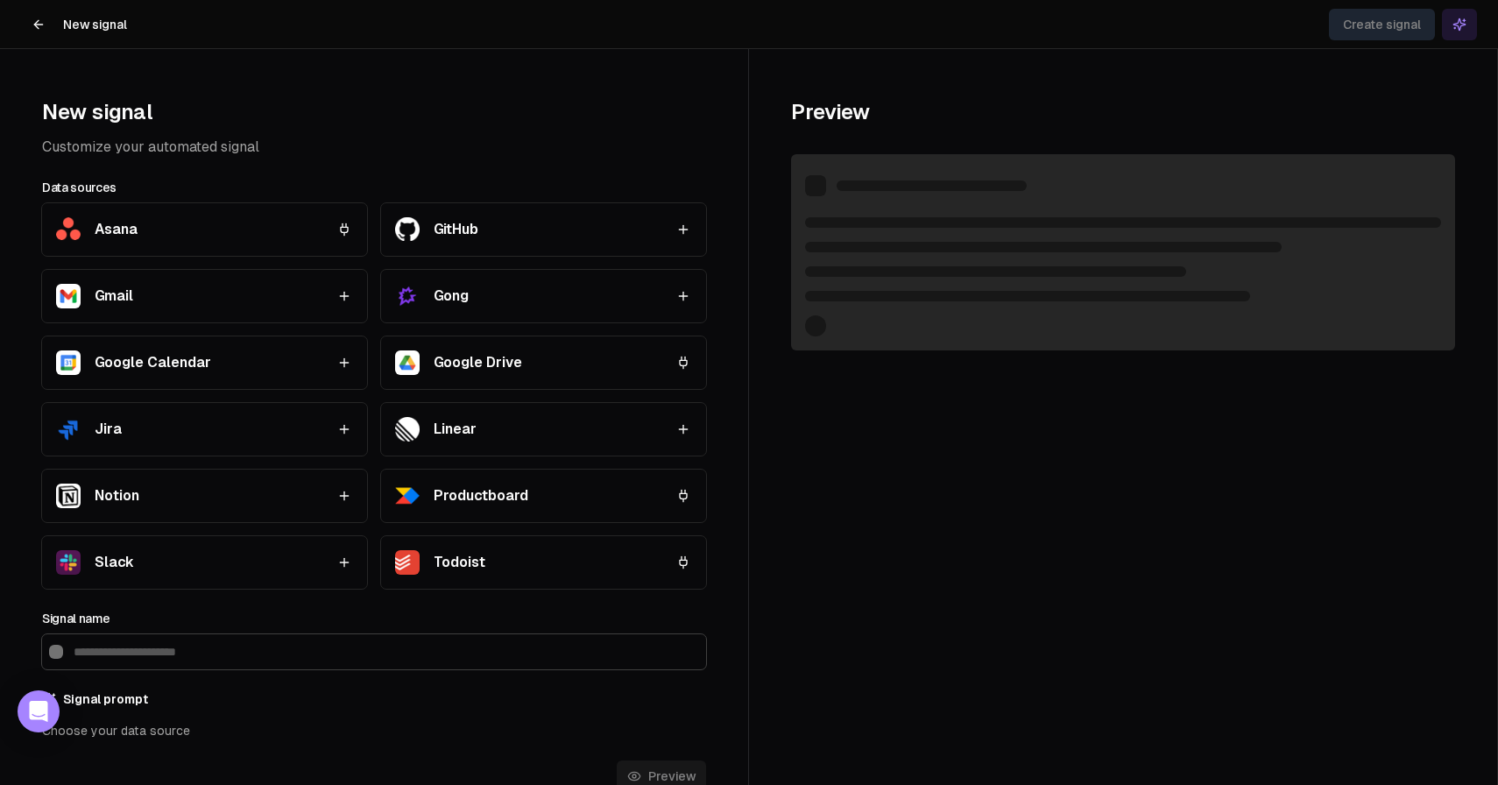
click at [313, 560] on div "Slack" at bounding box center [188, 562] width 265 height 25
type input "*****"
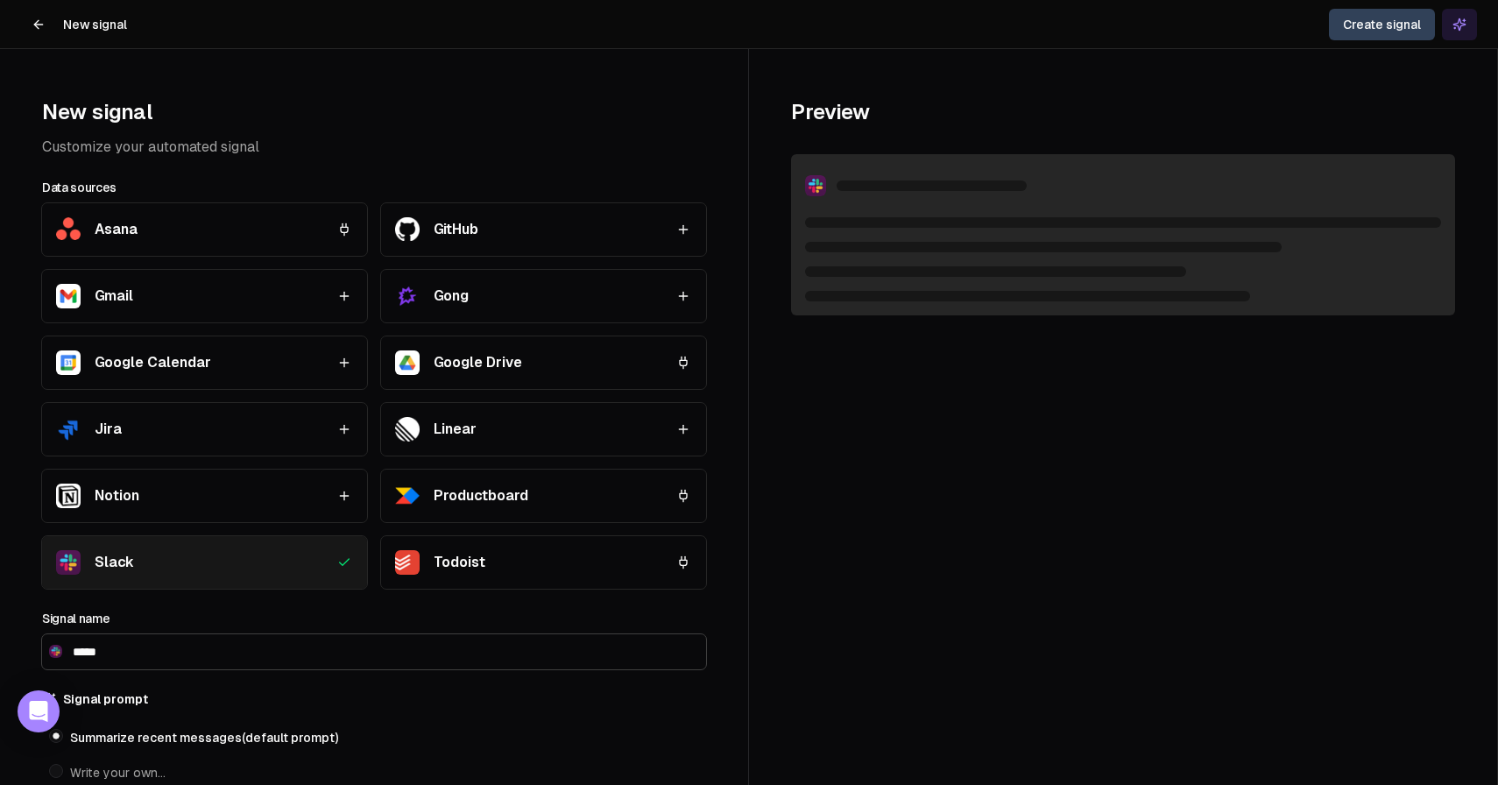
scroll to position [98, 0]
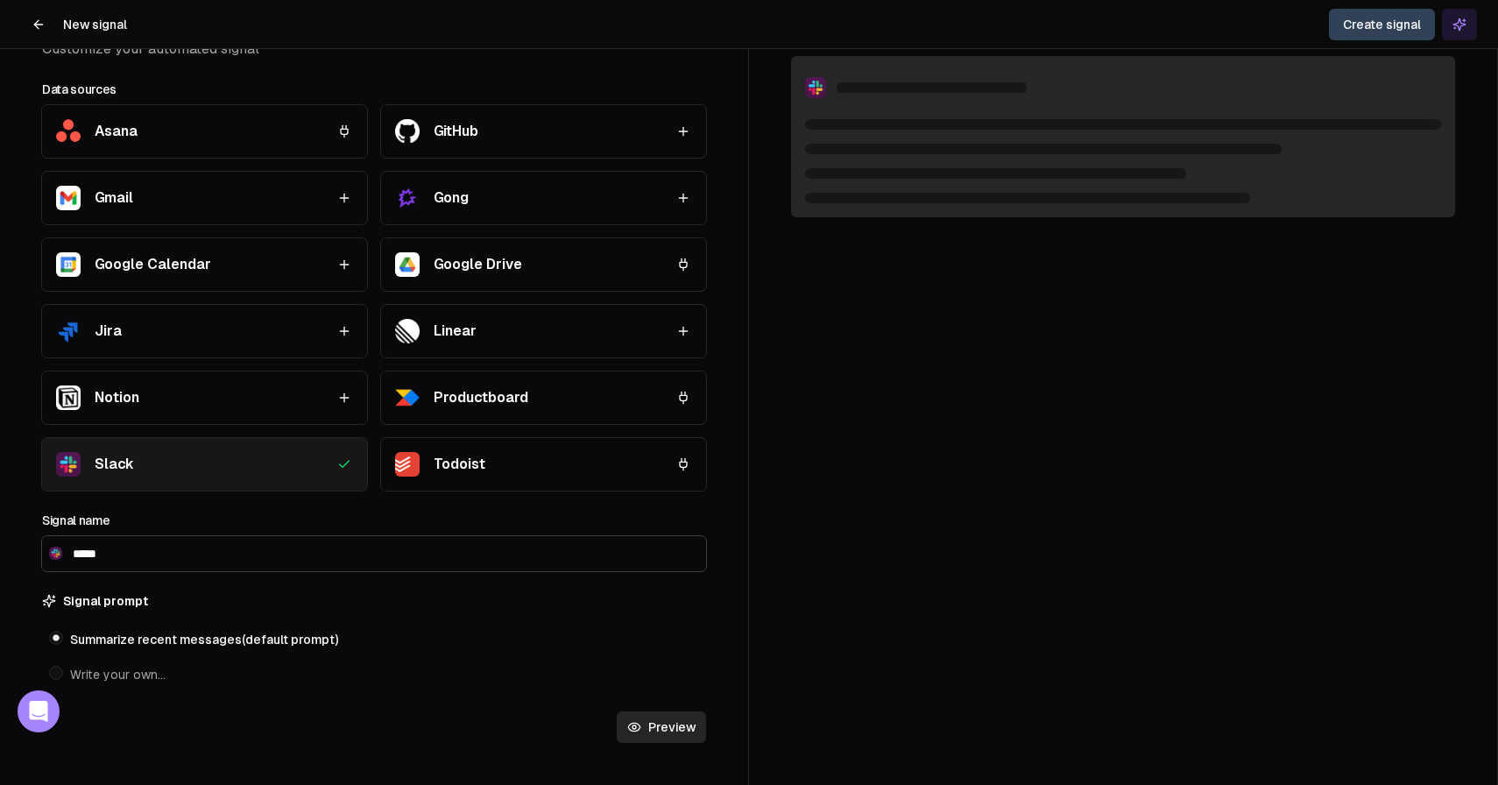
click at [130, 678] on span "Write your own…" at bounding box center [117, 675] width 95 height 18
click at [63, 678] on button "Write your own…" at bounding box center [56, 673] width 14 height 14
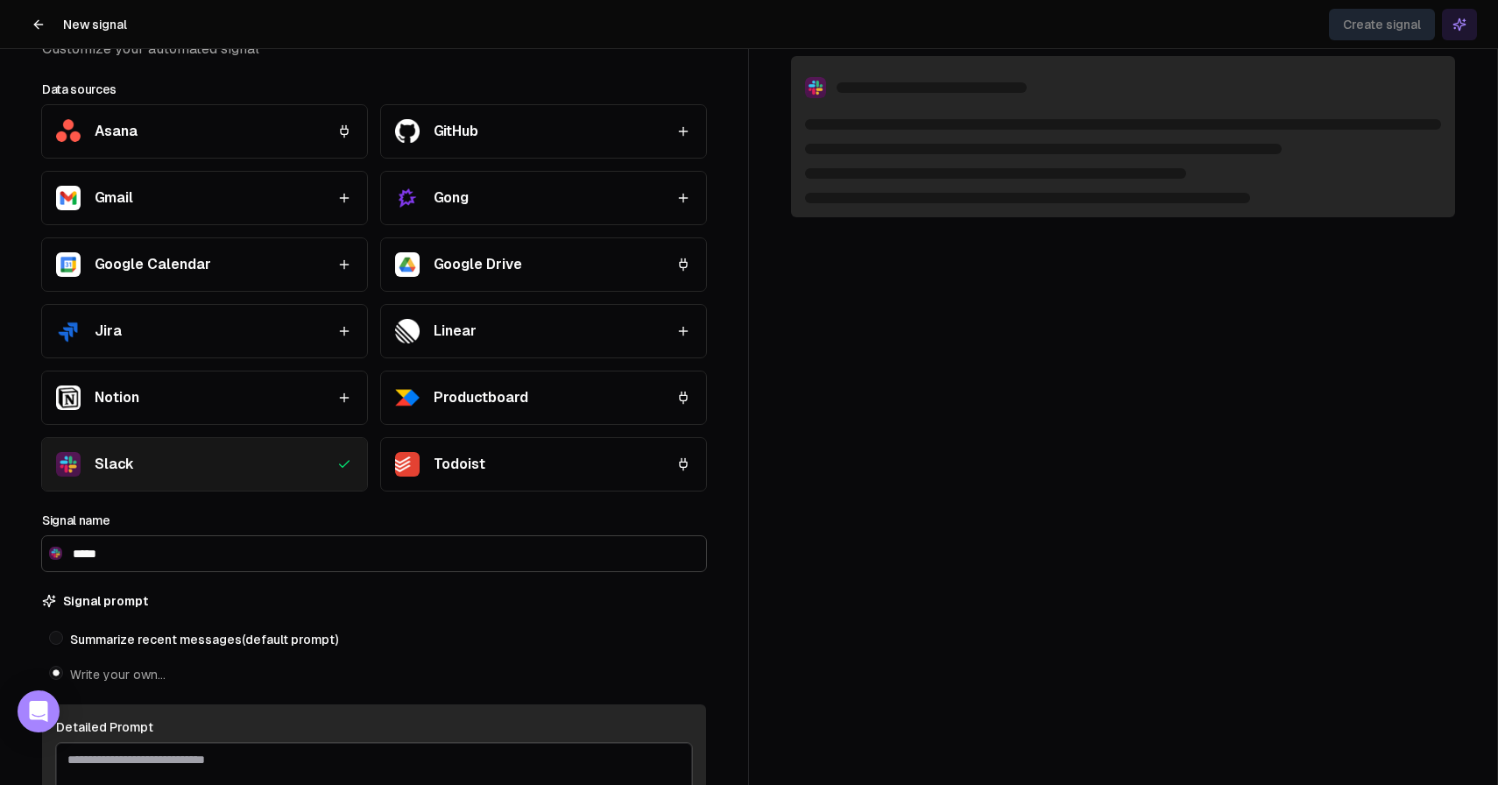
scroll to position [434, 0]
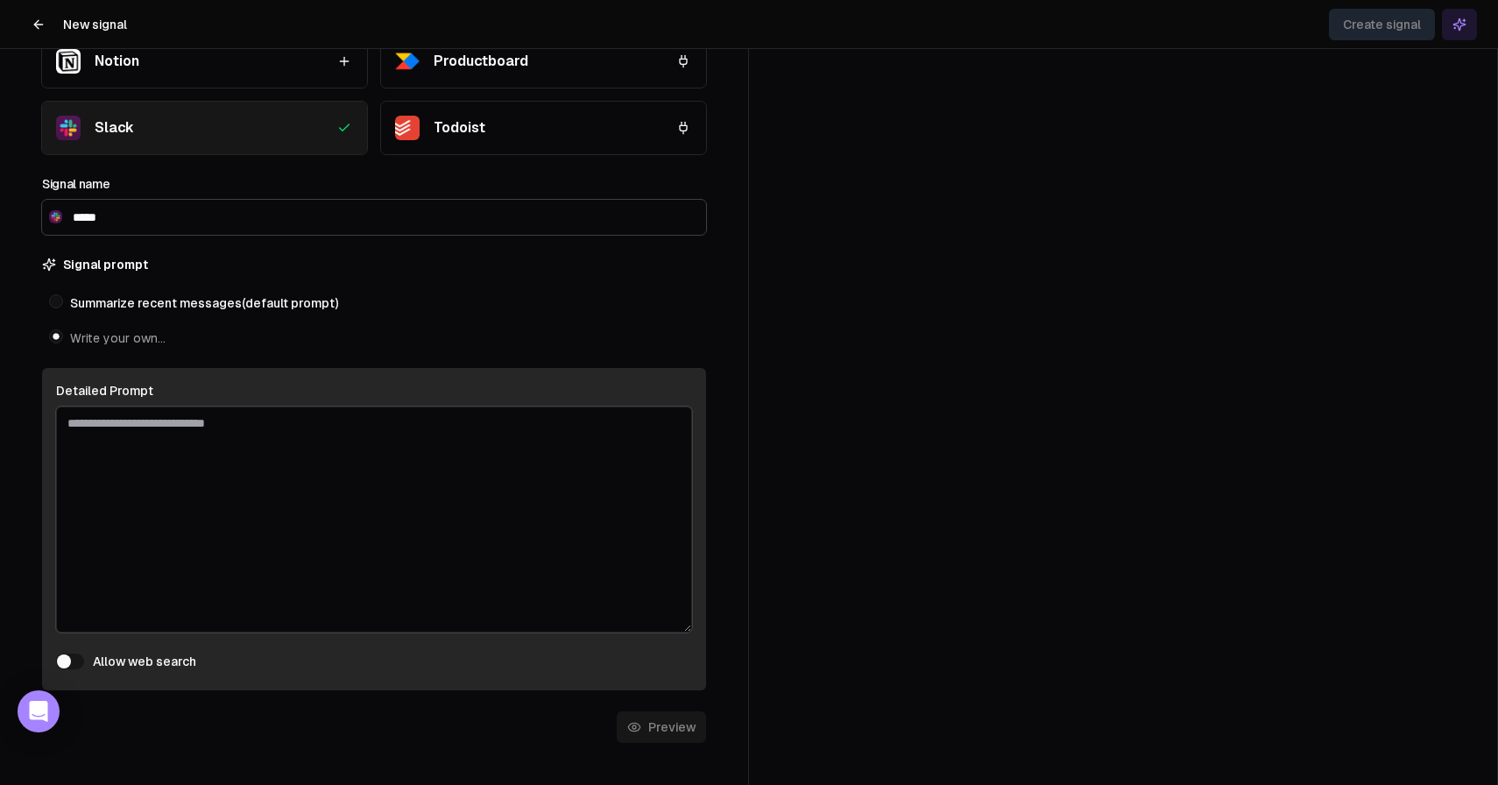
click at [67, 663] on button "Allow web search" at bounding box center [70, 661] width 28 height 16
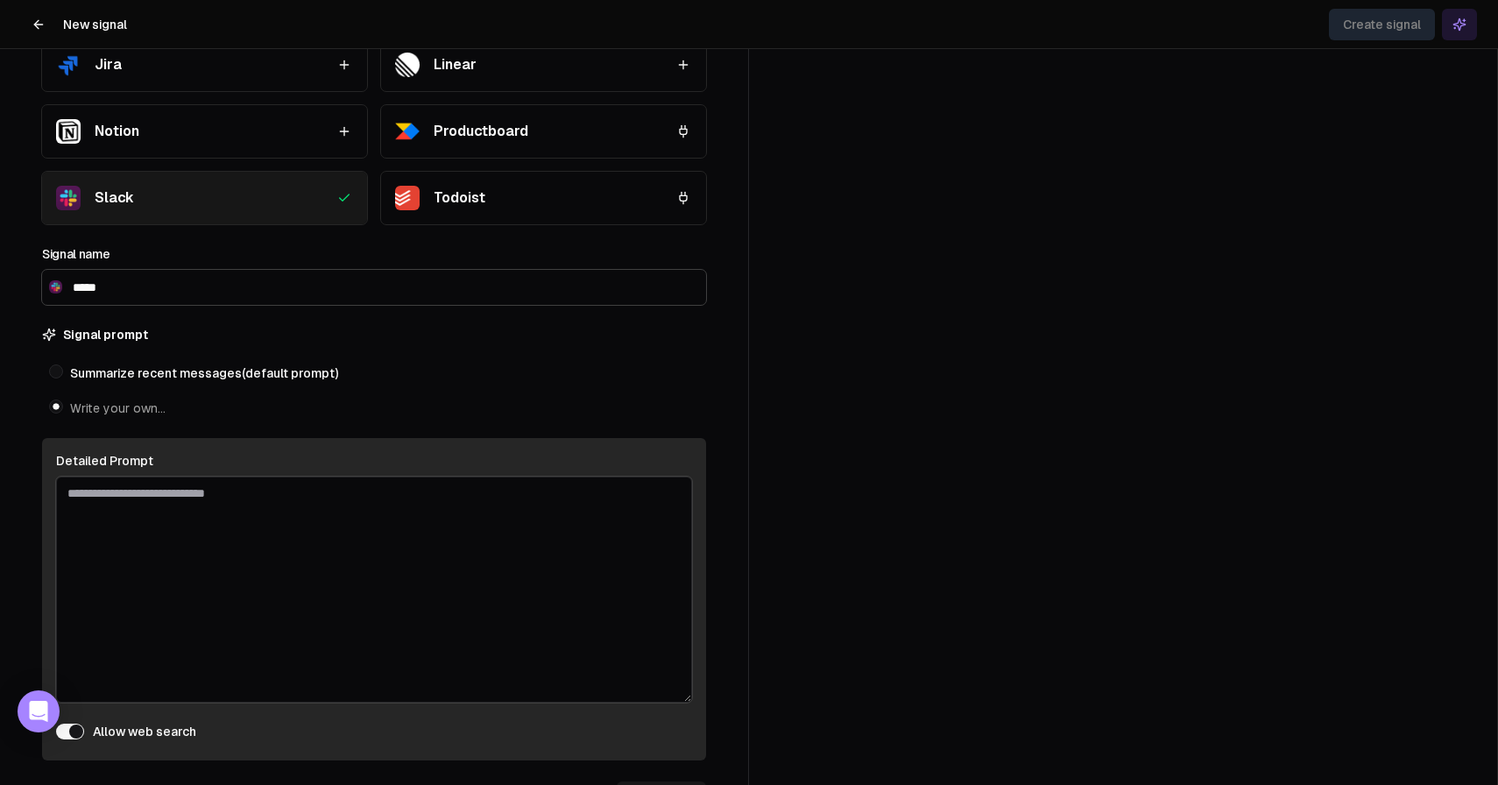
click at [292, 201] on div "Slack" at bounding box center [188, 198] width 265 height 25
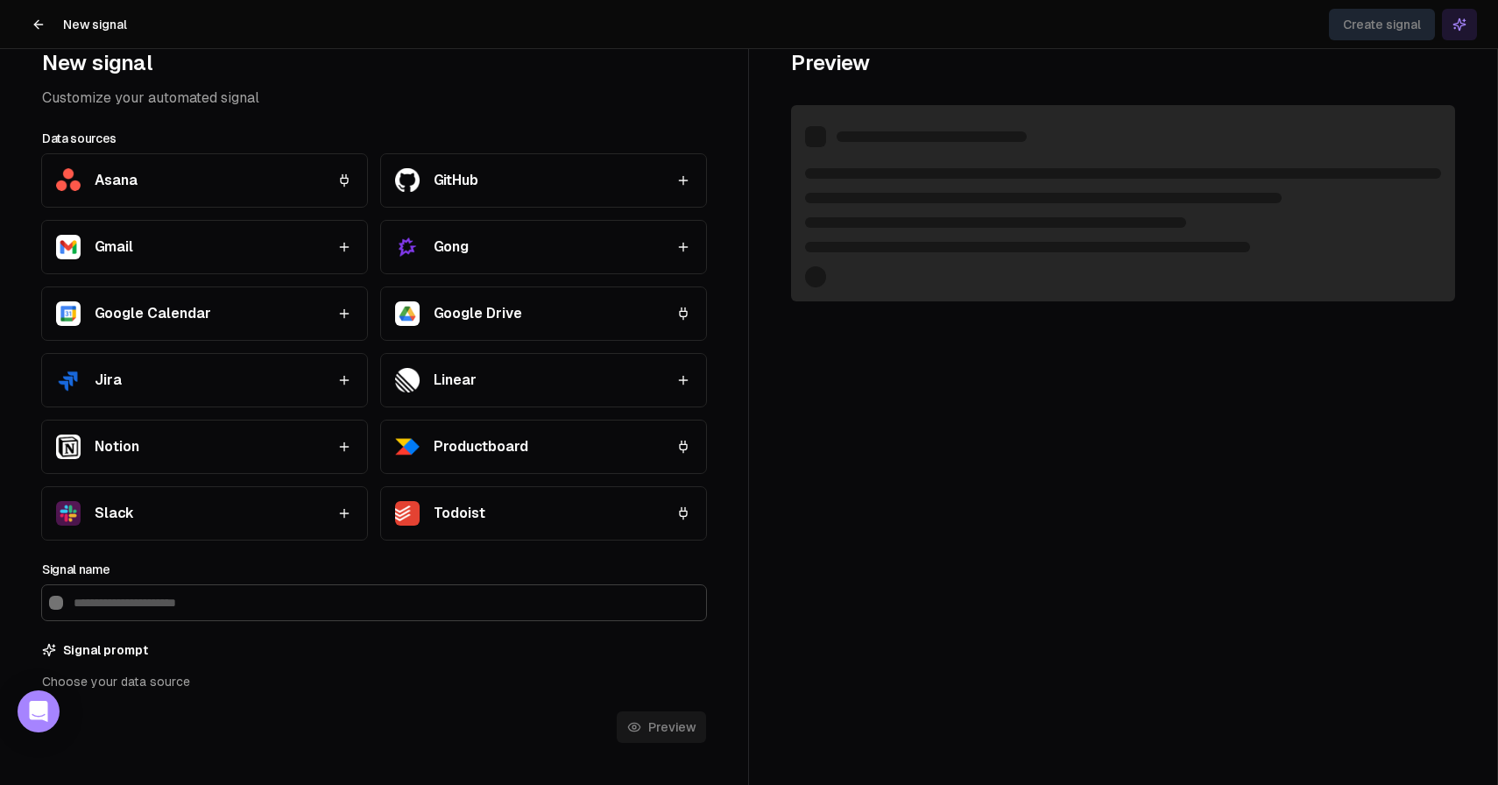
scroll to position [49, 0]
click at [243, 521] on div "Slack" at bounding box center [188, 513] width 265 height 25
type input "*****"
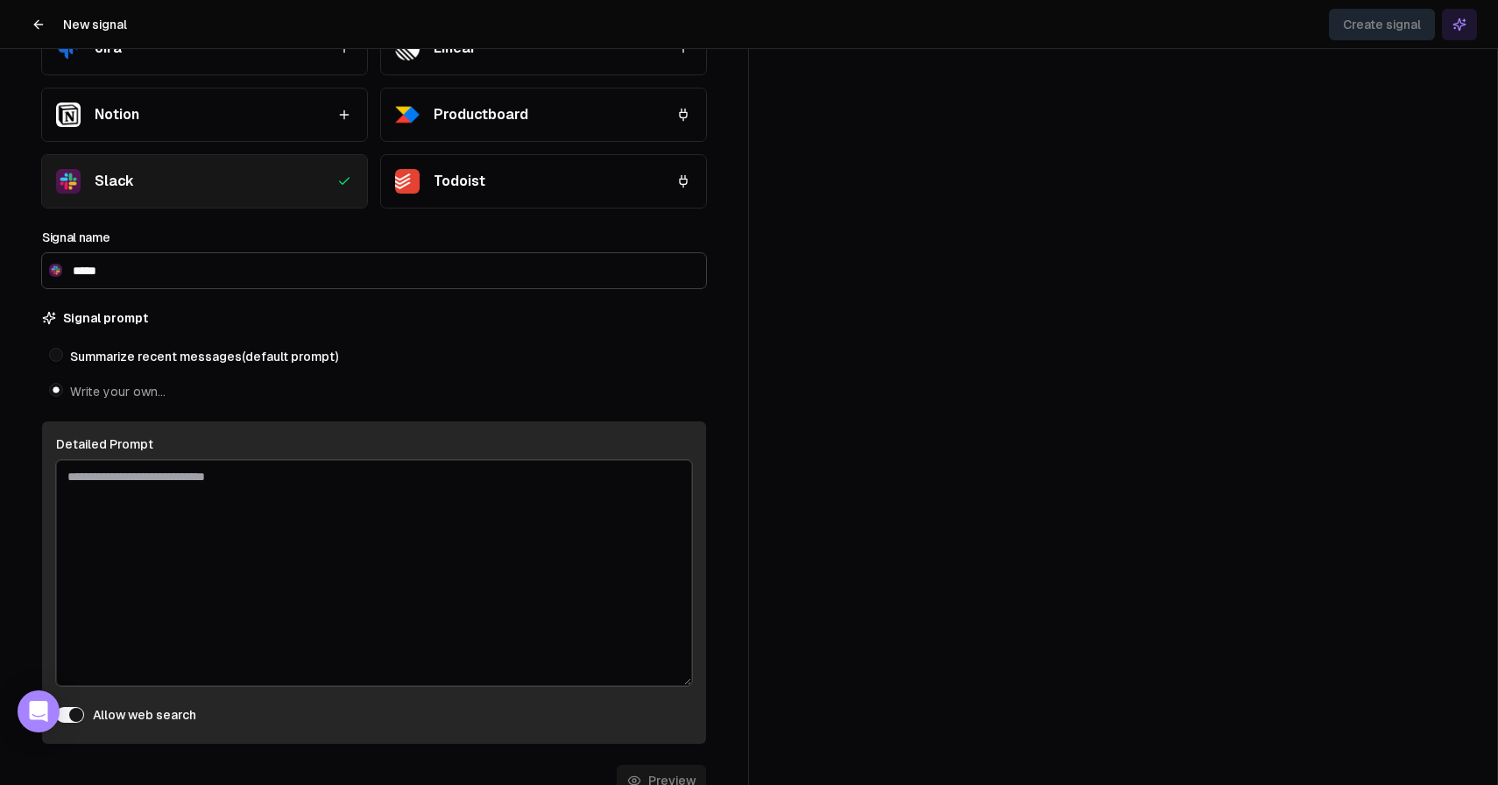
scroll to position [0, 0]
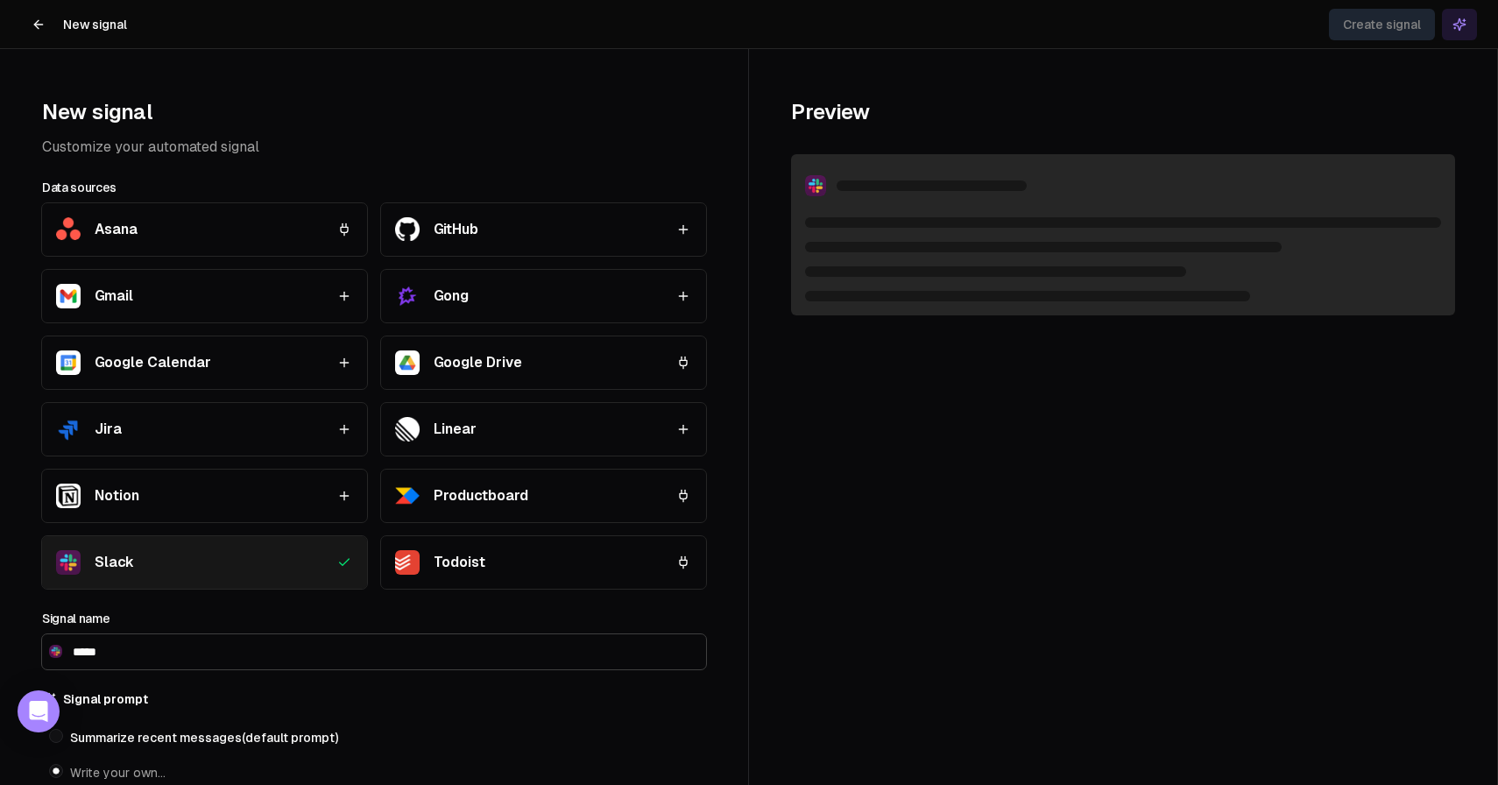
click at [45, 24] on icon at bounding box center [39, 25] width 14 height 14
